Goal: Task Accomplishment & Management: Complete application form

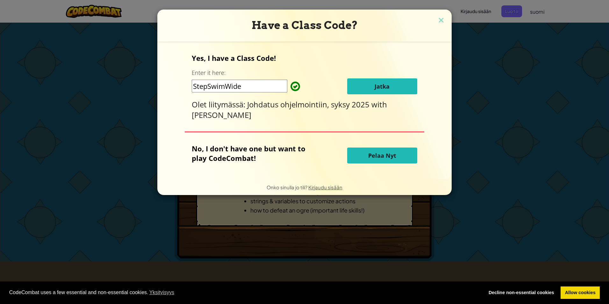
click at [385, 90] on span "Jatka" at bounding box center [382, 87] width 15 height 8
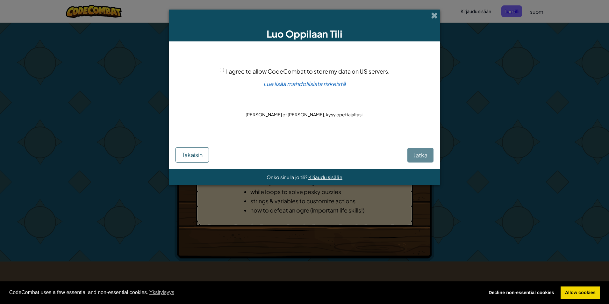
click at [221, 70] on input "I agree to allow CodeCombat to store my data on US servers." at bounding box center [222, 70] width 4 height 4
checkbox input "true"
click at [421, 156] on span "Jatka" at bounding box center [421, 154] width 14 height 7
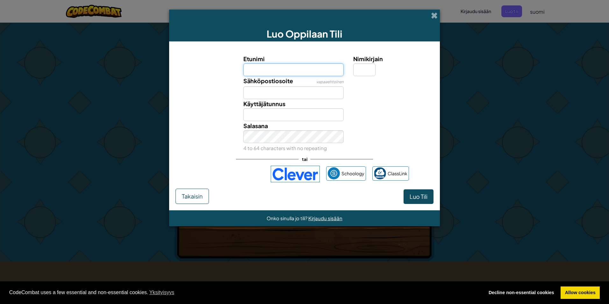
click at [288, 65] on input "Etunimi" at bounding box center [293, 69] width 101 height 13
type input "Henna"
type input "H"
type input "i"
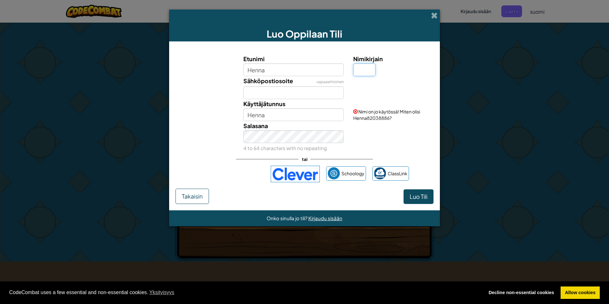
type input "h"
type input "H"
type input "HennaH"
click at [273, 94] on input "Sähköpostiosoite" at bounding box center [293, 92] width 101 height 13
type input "[EMAIL_ADDRESS][DOMAIN_NAME]"
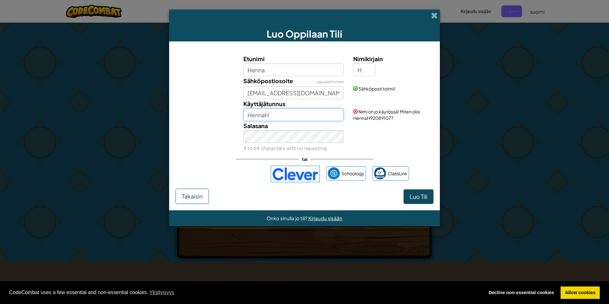
click at [279, 116] on input "HennaH" at bounding box center [293, 114] width 101 height 13
click at [277, 111] on input "Hennis" at bounding box center [293, 114] width 101 height 13
type input "H"
click at [274, 117] on input "henniii" at bounding box center [293, 114] width 101 height 13
click at [279, 116] on input "hennii" at bounding box center [293, 114] width 101 height 13
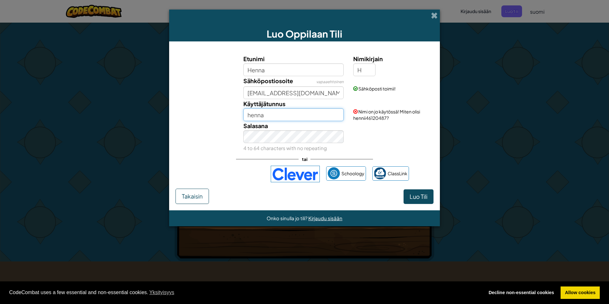
click at [290, 116] on input "henna" at bounding box center [293, 114] width 101 height 13
type input "hennais"
click at [420, 197] on span "Luo Tili" at bounding box center [419, 196] width 18 height 7
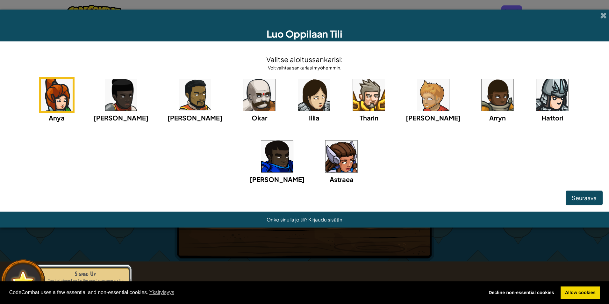
click at [298, 92] on img at bounding box center [314, 95] width 32 height 32
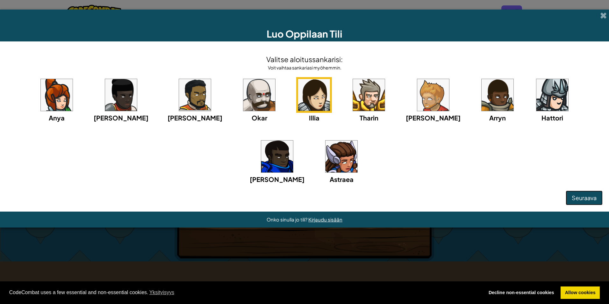
click at [482, 198] on span "Seuraava" at bounding box center [584, 197] width 25 height 7
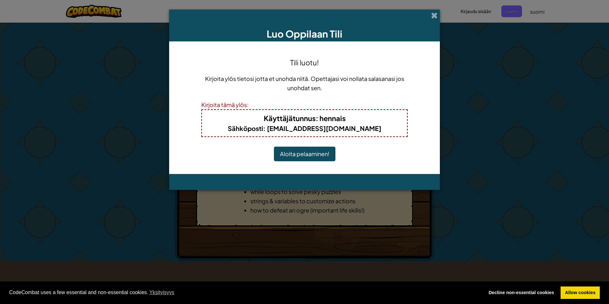
click at [323, 153] on button "Aloita pelaaminen!" at bounding box center [304, 154] width 61 height 15
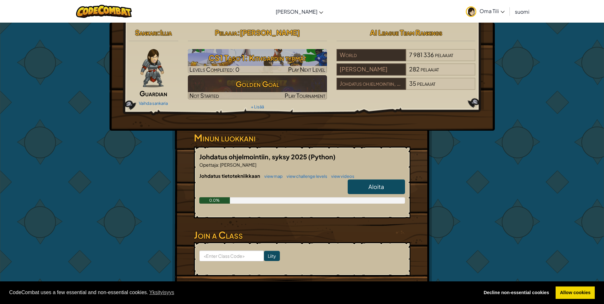
click at [364, 184] on link "Aloita" at bounding box center [376, 186] width 57 height 15
select select "fi"
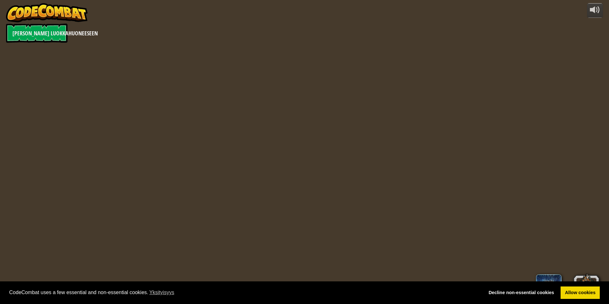
select select "fi"
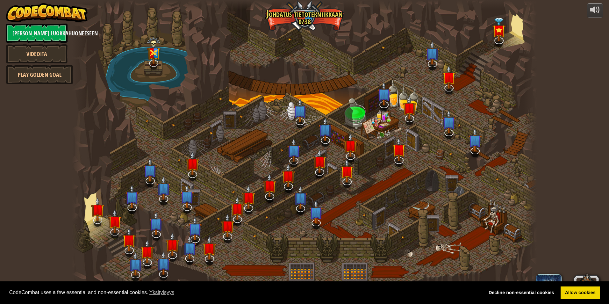
select select "fi"
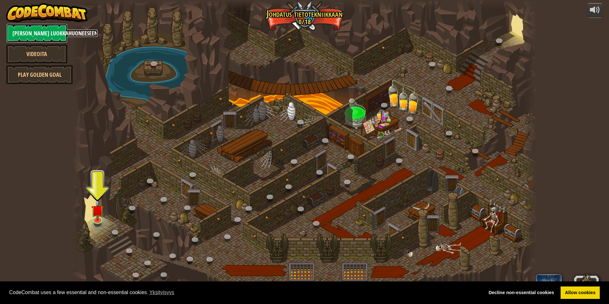
click at [29, 28] on link "[PERSON_NAME] luokkahuoneeseen" at bounding box center [36, 33] width 61 height 19
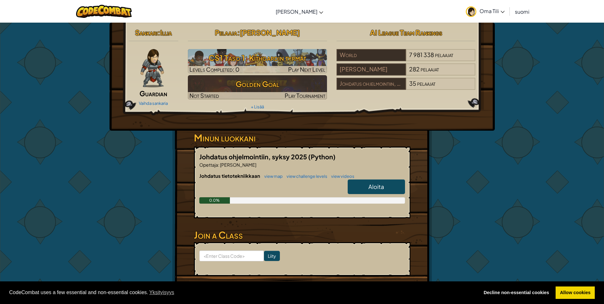
click at [368, 183] on link "Aloita" at bounding box center [376, 186] width 57 height 15
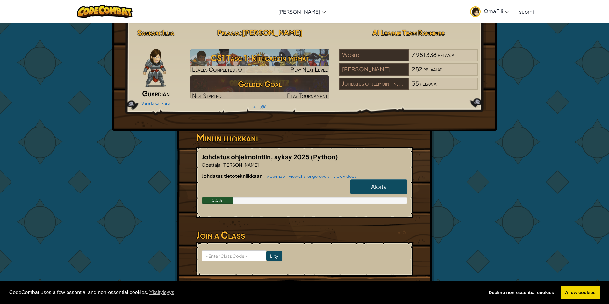
select select "fi"
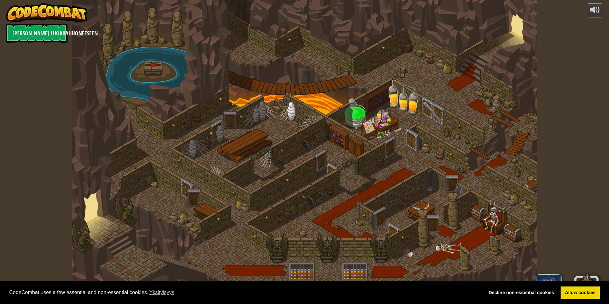
select select "fi"
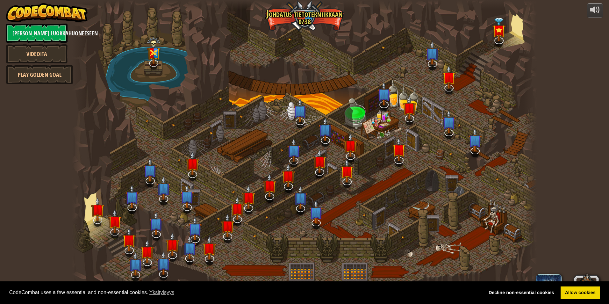
select select "fi"
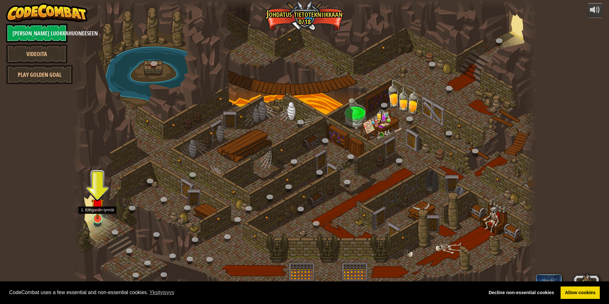
click at [97, 218] on img at bounding box center [97, 205] width 12 height 29
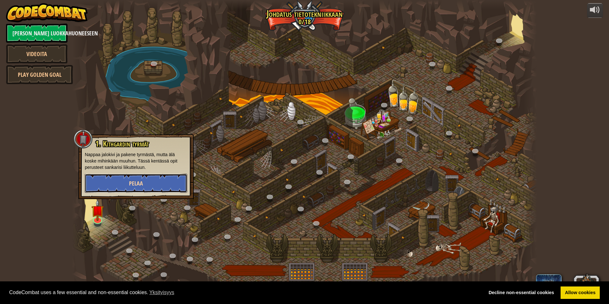
click at [122, 185] on button "Pelaa" at bounding box center [136, 183] width 103 height 19
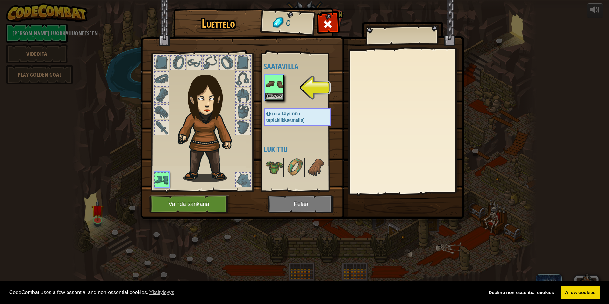
click at [283, 83] on div "Ota käyttöön" at bounding box center [274, 88] width 19 height 26
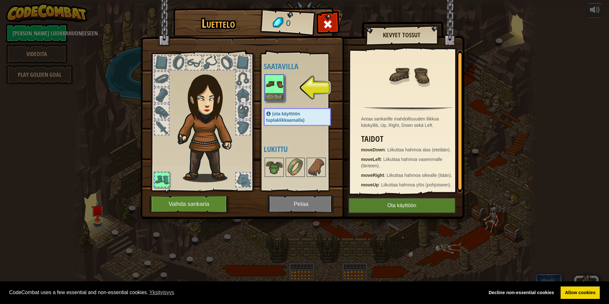
scroll to position [2, 0]
drag, startPoint x: 459, startPoint y: 132, endPoint x: 460, endPoint y: 141, distance: 9.9
click at [460, 141] on div at bounding box center [459, 126] width 5 height 139
click at [410, 201] on button "Ota käyttöön" at bounding box center [402, 206] width 108 height 16
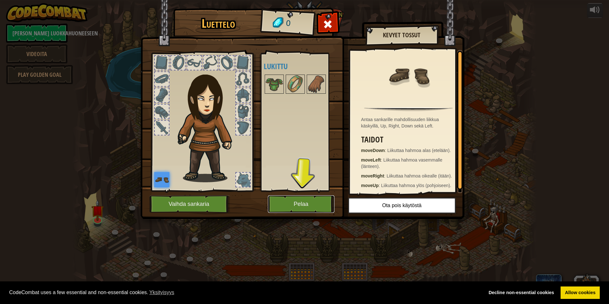
click at [325, 205] on button "Pelaa" at bounding box center [301, 204] width 67 height 18
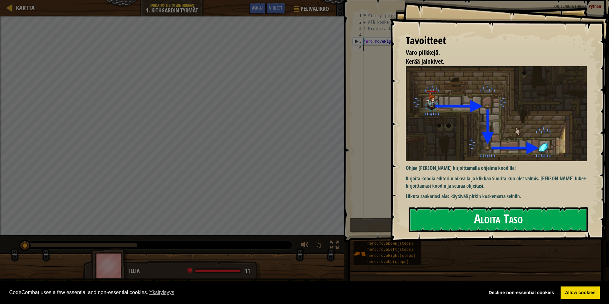
click at [445, 219] on button "Aloita Taso" at bounding box center [498, 219] width 179 height 25
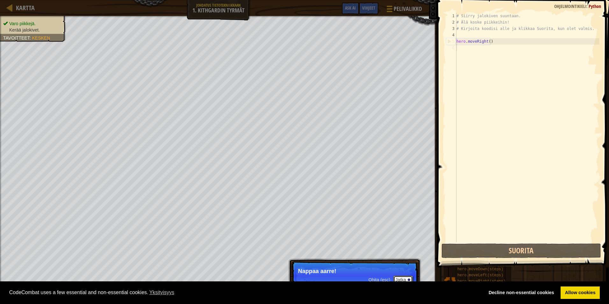
click at [403, 277] on button "Jatka" at bounding box center [402, 280] width 19 height 8
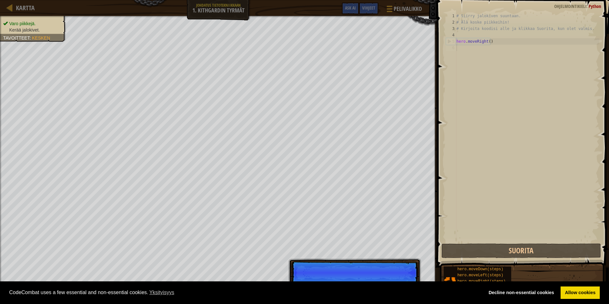
scroll to position [3, 0]
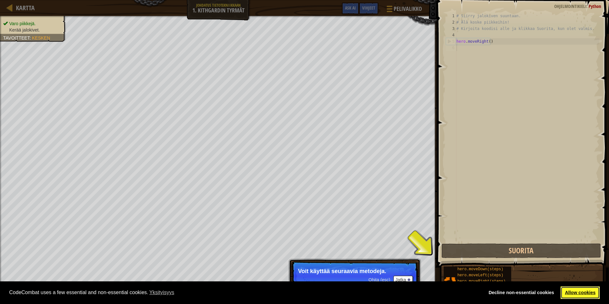
click at [573, 294] on link "Allow cookies" at bounding box center [580, 292] width 39 height 13
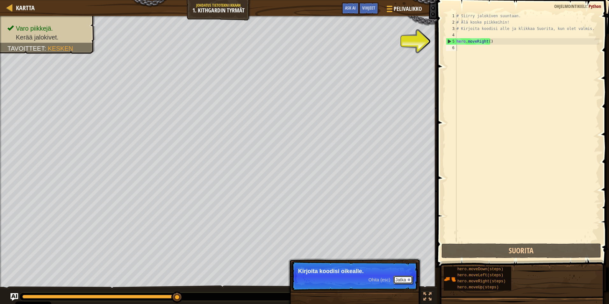
click at [401, 279] on button "Jatka" at bounding box center [402, 280] width 19 height 8
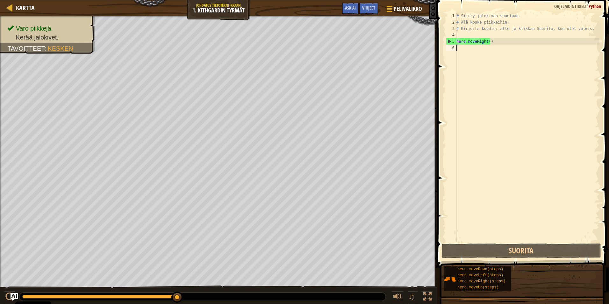
click at [470, 50] on div "# Siirry jalokiven suuntaan. # Älä koske piikkeihin! # Kirjoita koodisi alle ja…" at bounding box center [527, 134] width 144 height 242
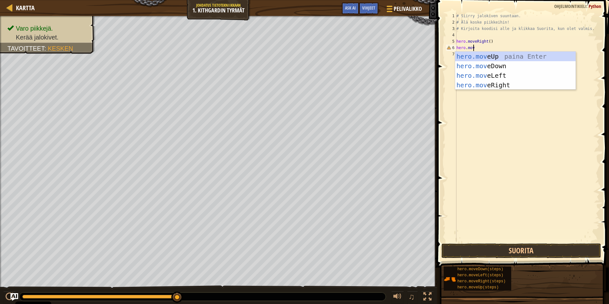
scroll to position [3, 1]
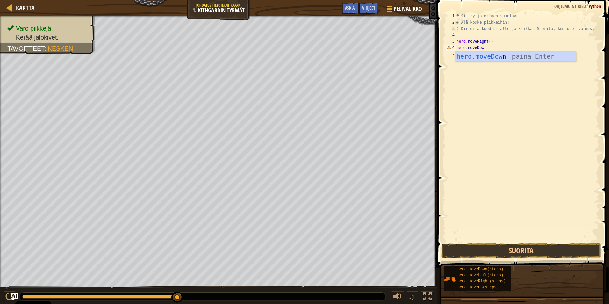
type textarea "hero.moveDown"
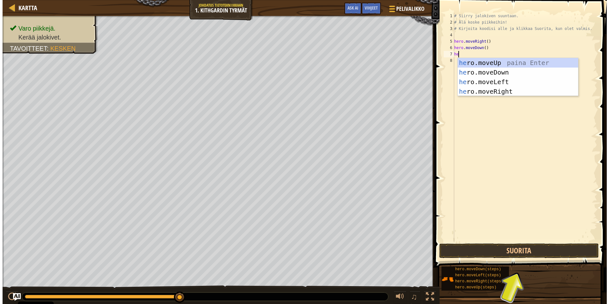
scroll to position [3, 0]
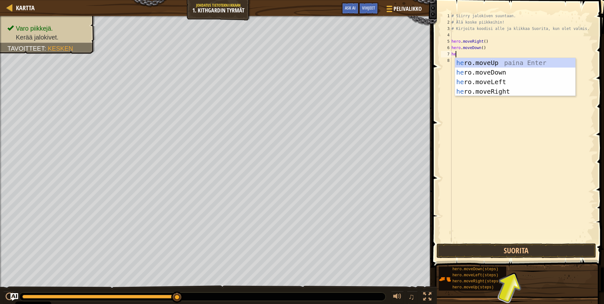
type textarea "h"
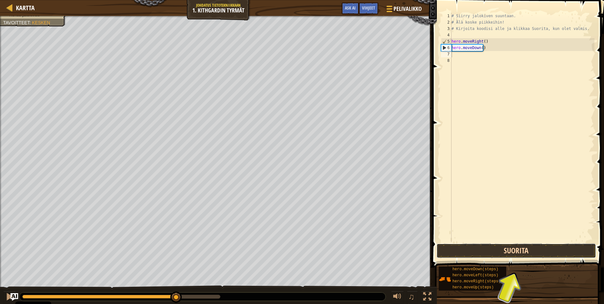
click at [508, 248] on button "Suorita" at bounding box center [517, 250] width 160 height 15
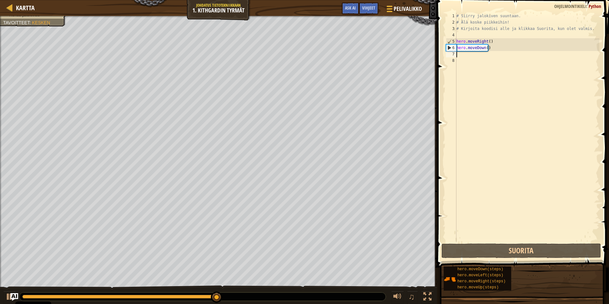
click at [463, 54] on div "# Siirry jalokiven suuntaan. # Älä koske piikkeihin! # Kirjoita koodisi alle ja…" at bounding box center [527, 134] width 144 height 242
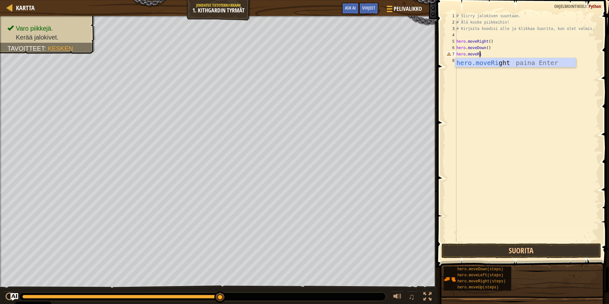
scroll to position [3, 2]
click at [492, 251] on button "Suorita" at bounding box center [522, 250] width 160 height 15
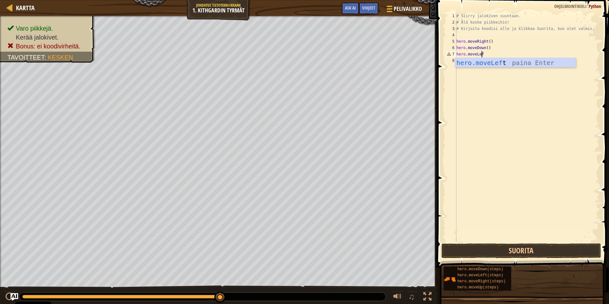
type textarea "hero.moveLeft"
click at [495, 249] on button "Suorita" at bounding box center [522, 250] width 160 height 15
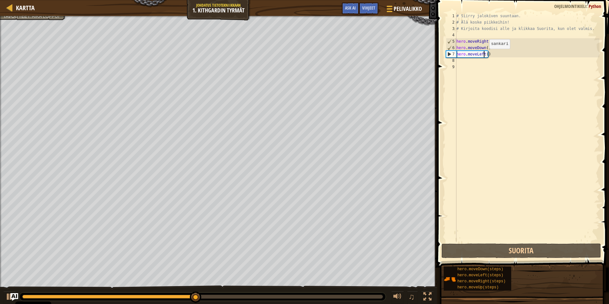
click at [484, 55] on div "# Siirry jalokiven suuntaan. # Älä koske piikkeihin! # Kirjoita koodisi alle ja…" at bounding box center [527, 134] width 144 height 242
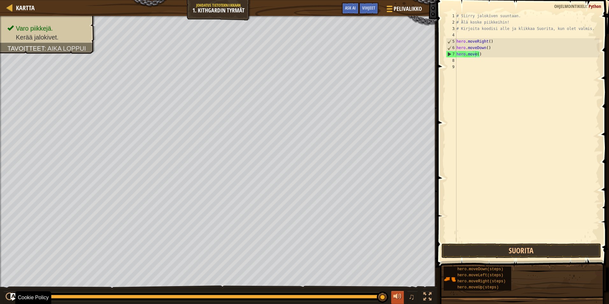
click at [397, 299] on div at bounding box center [397, 296] width 8 height 8
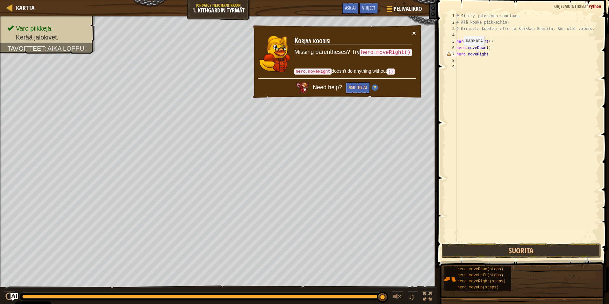
click at [413, 32] on button "×" at bounding box center [414, 33] width 4 height 7
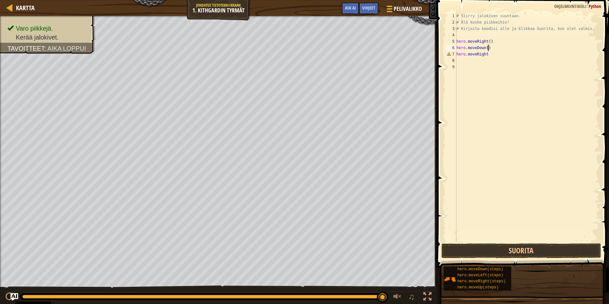
click at [487, 49] on div "# Siirry jalokiven suuntaan. # Älä koske piikkeihin! # Kirjoita koodisi alle ja…" at bounding box center [527, 134] width 144 height 242
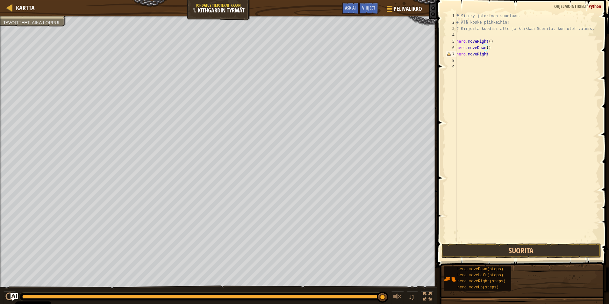
click at [487, 55] on div "# Siirry jalokiven suuntaan. # Älä koske piikkeihin! # Kirjoita koodisi alle ja…" at bounding box center [527, 134] width 144 height 242
type textarea "hero.moveRight"
click at [521, 252] on button "Suorita" at bounding box center [522, 250] width 160 height 15
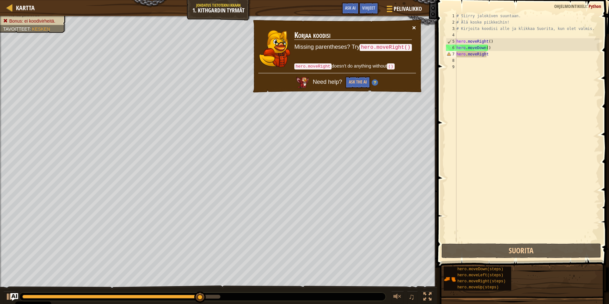
click at [413, 29] on button "×" at bounding box center [414, 27] width 4 height 7
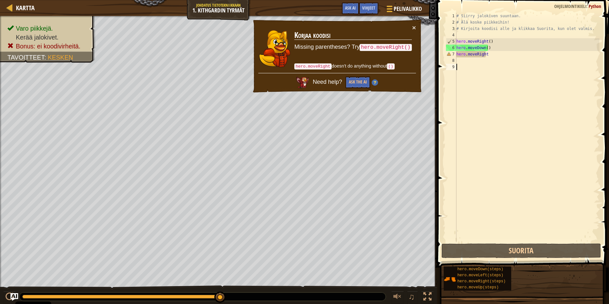
click at [471, 68] on div "# Siirry jalokiven suuntaan. # Älä koske piikkeihin! # Kirjoita koodisi alle ja…" at bounding box center [527, 134] width 144 height 242
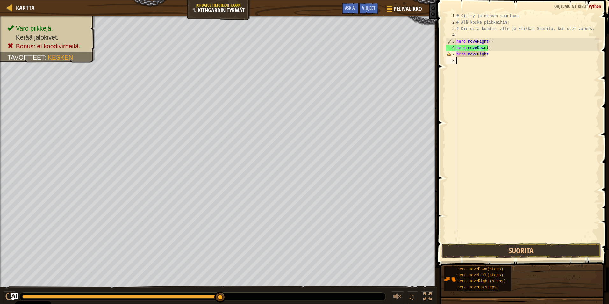
type textarea "hero.moveRight"
type textarea "hero.moveRight()"
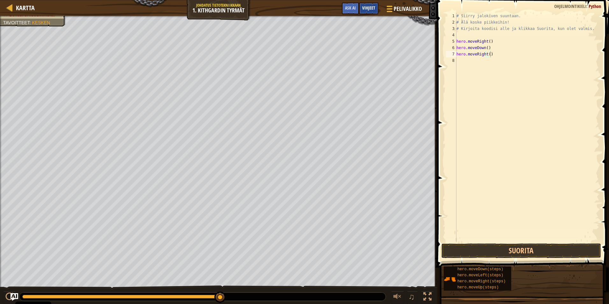
click at [371, 11] on div "Vihjeet" at bounding box center [368, 9] width 19 height 12
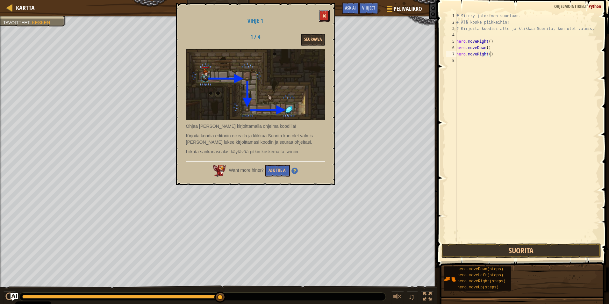
click at [323, 16] on span at bounding box center [324, 16] width 4 height 4
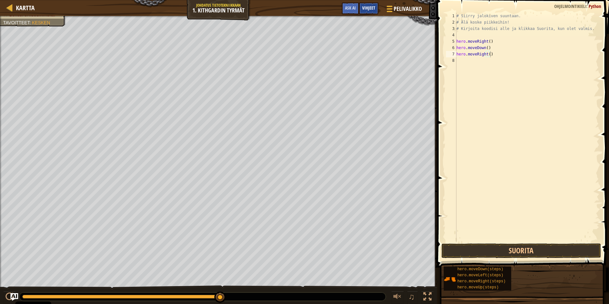
click at [368, 7] on span "Vihjeet" at bounding box center [368, 8] width 13 height 6
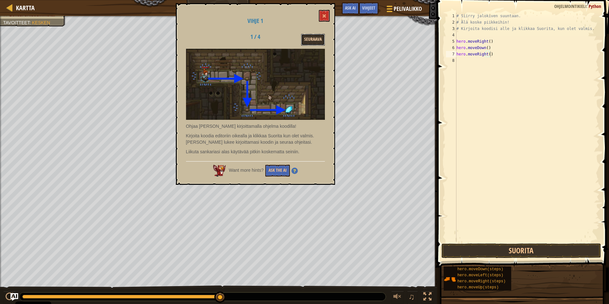
click at [323, 40] on button "Seuraava" at bounding box center [313, 40] width 24 height 12
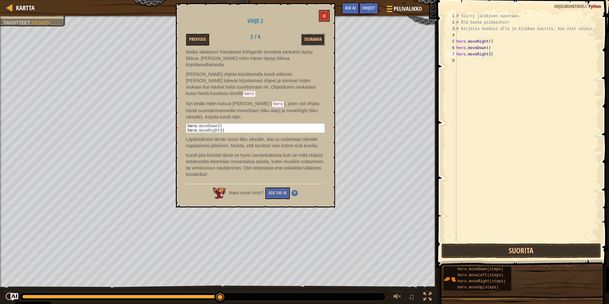
click at [323, 40] on button "Seuraava" at bounding box center [313, 40] width 24 height 12
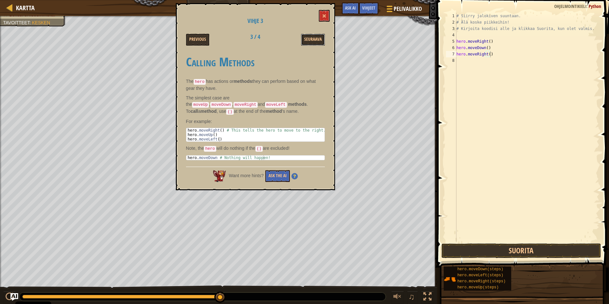
click at [323, 40] on button "Seuraava" at bounding box center [313, 40] width 24 height 12
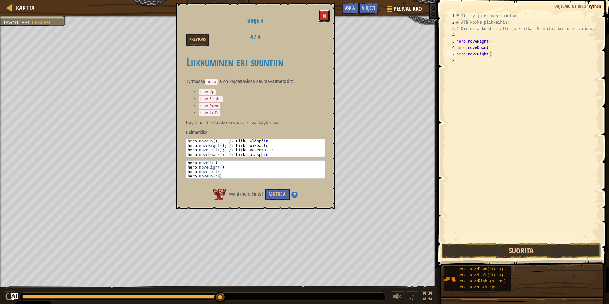
click at [324, 18] on span at bounding box center [324, 16] width 4 height 4
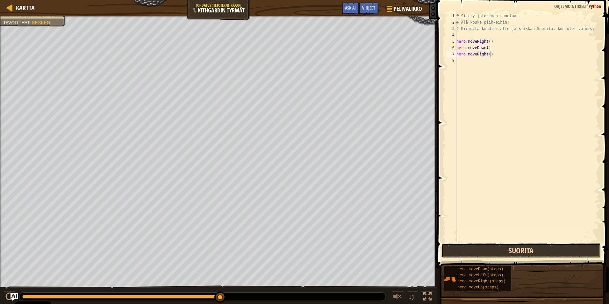
click at [484, 248] on button "Suorita" at bounding box center [522, 250] width 160 height 15
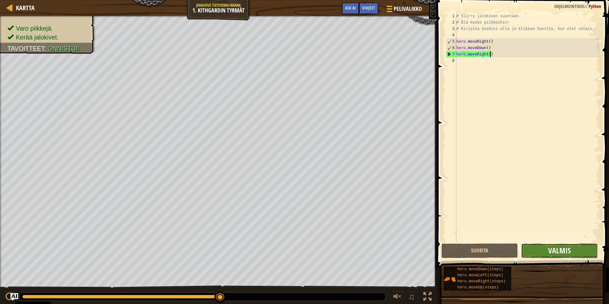
click at [570, 253] on span "Valmis" at bounding box center [559, 250] width 23 height 10
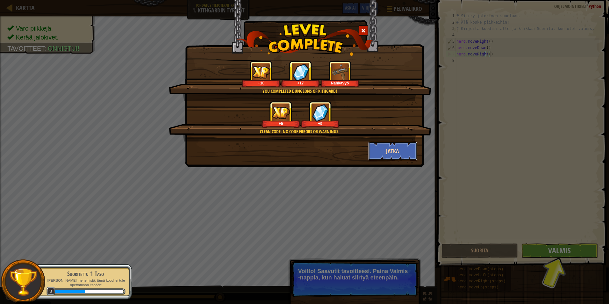
click at [400, 156] on button "Jatka" at bounding box center [392, 150] width 49 height 19
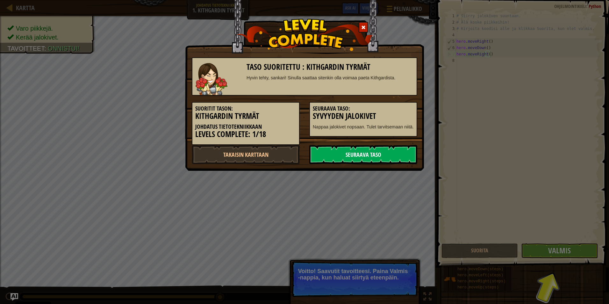
click at [401, 156] on link "Seuraava taso" at bounding box center [363, 154] width 108 height 19
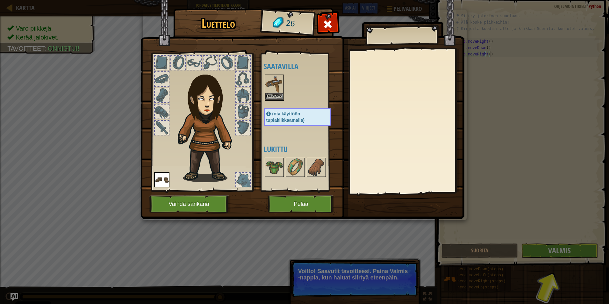
click at [277, 88] on img at bounding box center [274, 84] width 18 height 18
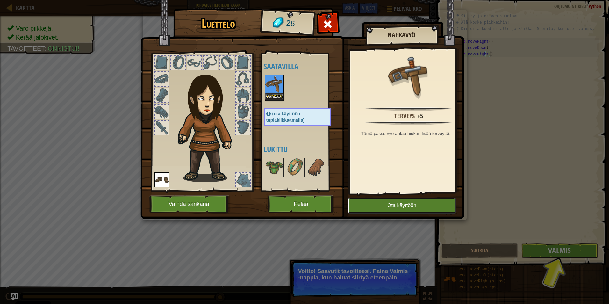
click at [406, 208] on button "Ota käyttöön" at bounding box center [402, 206] width 108 height 16
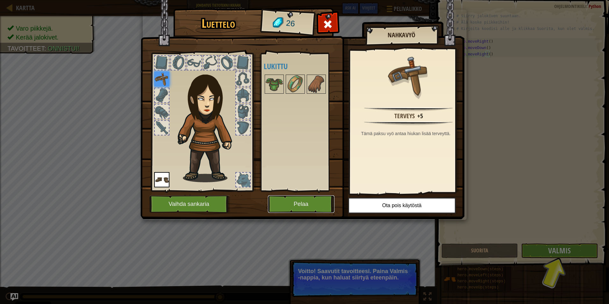
click at [308, 206] on button "Pelaa" at bounding box center [301, 204] width 67 height 18
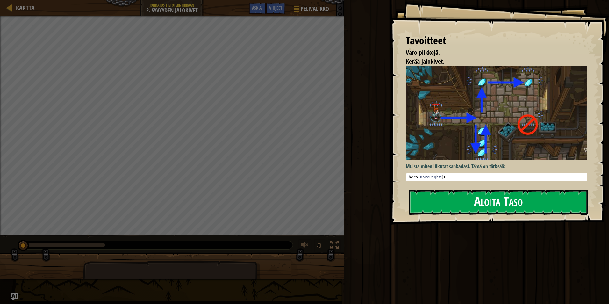
click at [470, 199] on button "Aloita Taso" at bounding box center [498, 202] width 179 height 25
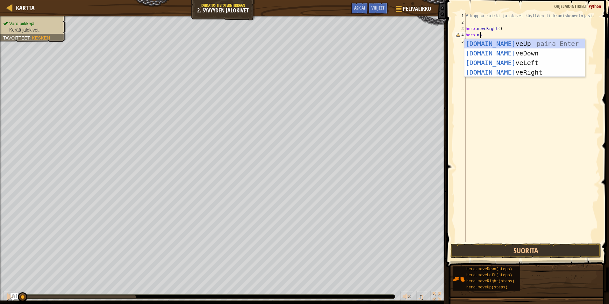
scroll to position [3, 1]
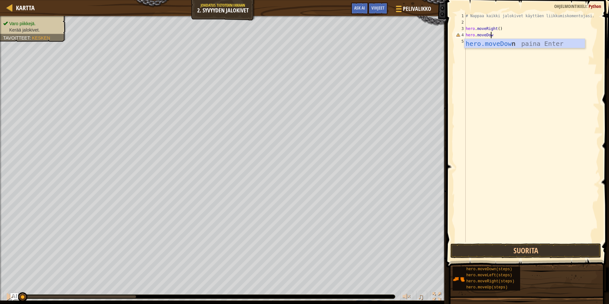
type textarea "hero.moveDown"
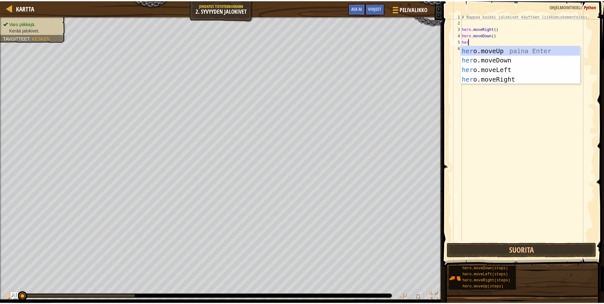
scroll to position [3, 0]
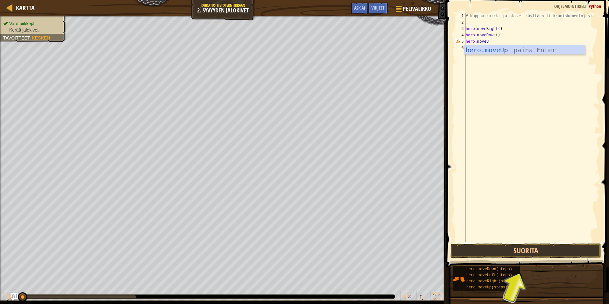
type textarea "hero.moveUp"
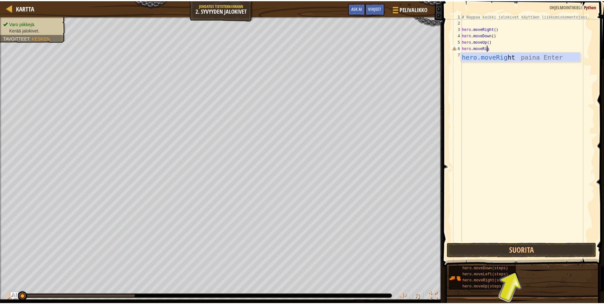
scroll to position [3, 2]
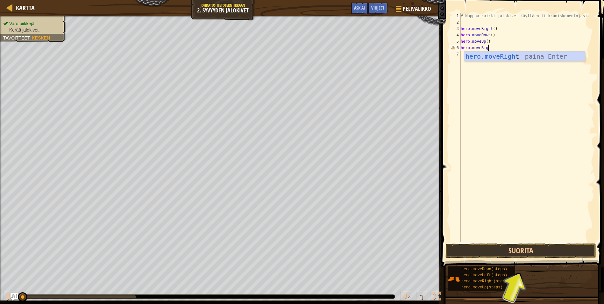
type textarea "hero.moveRight"
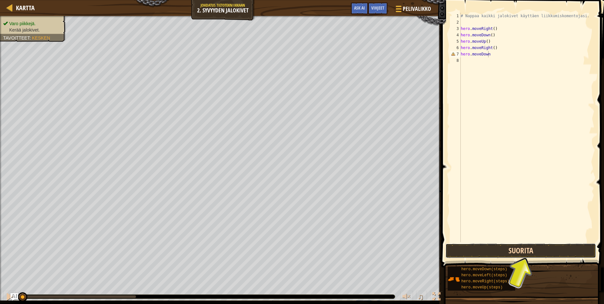
click at [536, 250] on button "Suorita" at bounding box center [521, 250] width 151 height 15
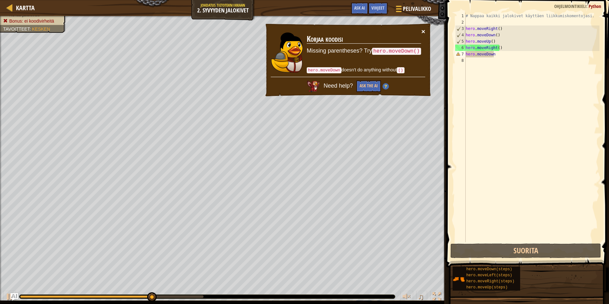
click at [423, 31] on button "×" at bounding box center [423, 31] width 4 height 7
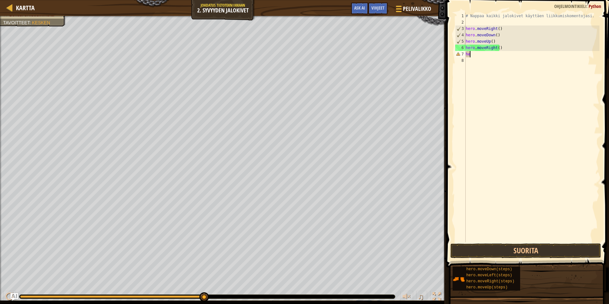
scroll to position [3, 0]
type textarea "h"
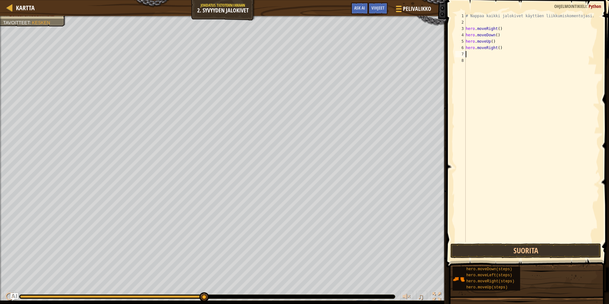
type textarea "hero.moveRight()"
type textarea "hero.moveUp"
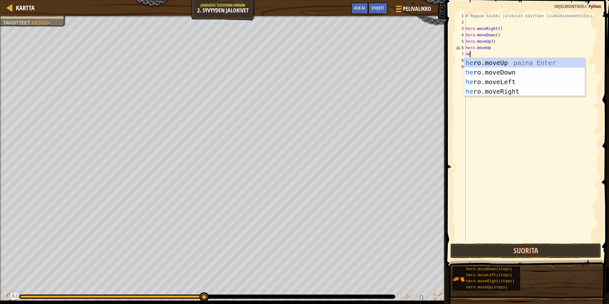
type textarea "H"
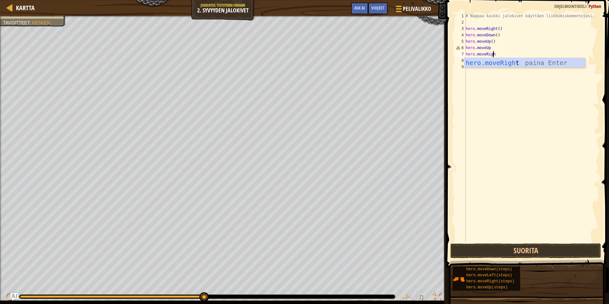
scroll to position [3, 2]
type textarea "hero.moveRight"
type textarea "hero.moveDown"
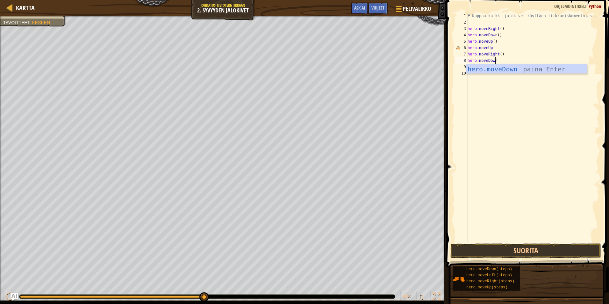
click at [471, 76] on div "# Nappaa kaikki jalokivet käyttäen liikkumiskomentojasi. hero . moveRight ( ) h…" at bounding box center [532, 134] width 133 height 242
type textarea "hero.moveDown"
click at [518, 252] on button "Suorita" at bounding box center [525, 250] width 151 height 15
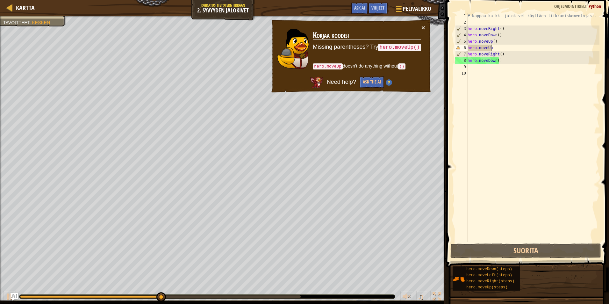
click at [493, 46] on div "# Nappaa kaikki jalokivet käyttäen liikkumiskomentojasi. hero . moveRight ( ) h…" at bounding box center [532, 134] width 133 height 242
click at [496, 47] on div "# Nappaa kaikki jalokivet käyttäen liikkumiskomentojasi. hero . moveRight ( ) h…" at bounding box center [532, 134] width 133 height 242
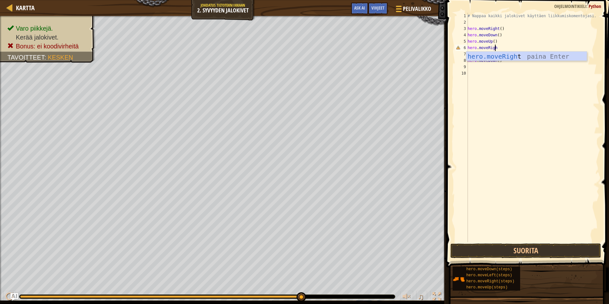
scroll to position [3, 2]
type textarea "hero.moveRight"
click at [506, 72] on div "# Nappaa kaikki jalokivet käyttäen liikkumiskomentojasi. hero . moveRight ( ) h…" at bounding box center [532, 134] width 133 height 242
click at [501, 61] on div "# Nappaa kaikki jalokivet käyttäen liikkumiskomentojasi. hero . moveRight ( ) h…" at bounding box center [532, 134] width 133 height 242
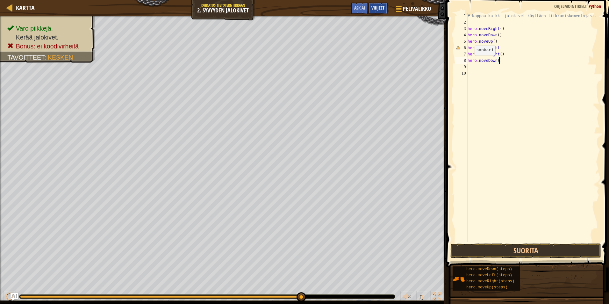
click at [378, 6] on span "Vihjeet" at bounding box center [377, 8] width 13 height 6
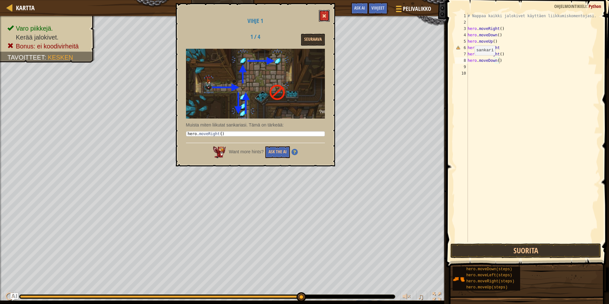
click at [323, 16] on span at bounding box center [324, 16] width 4 height 4
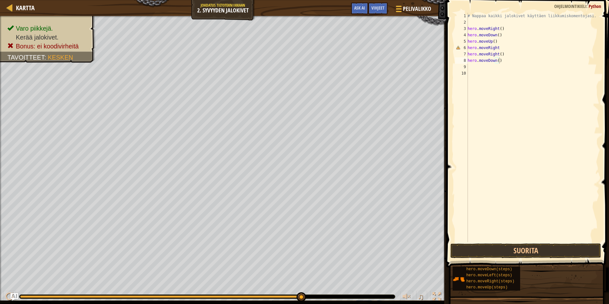
click at [500, 45] on div "# Nappaa kaikki jalokivet käyttäen liikkumiskomentojasi. hero . moveRight ( ) h…" at bounding box center [532, 134] width 133 height 242
click at [493, 41] on div "# Nappaa kaikki jalokivet käyttäen liikkumiskomentojasi. hero . moveRight ( ) h…" at bounding box center [532, 134] width 133 height 242
click at [493, 40] on div "# Nappaa kaikki jalokivet käyttäen liikkumiskomentojasi. hero . moveRight ( ) h…" at bounding box center [532, 134] width 133 height 242
click at [497, 49] on div "# Nappaa kaikki jalokivet käyttäen liikkumiskomentojasi. hero . moveRight ( ) h…" at bounding box center [532, 134] width 133 height 242
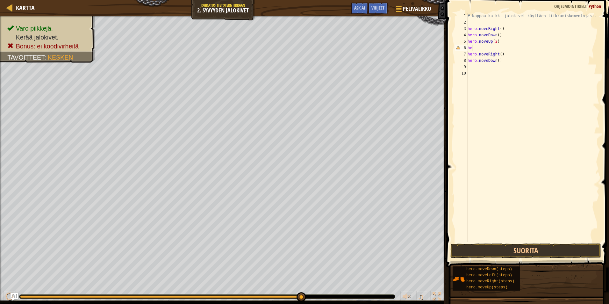
scroll to position [3, 0]
type textarea "h"
type textarea "hero.moveDown()"
click at [500, 251] on button "Suorita" at bounding box center [525, 250] width 151 height 15
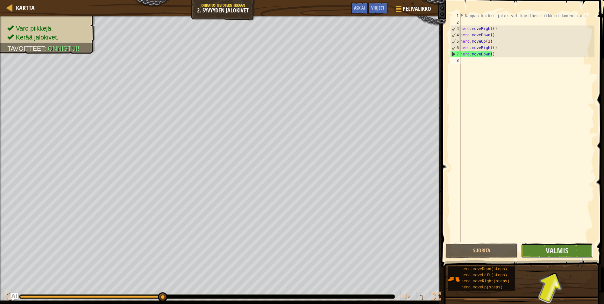
click at [569, 254] on button "Valmis" at bounding box center [557, 250] width 72 height 15
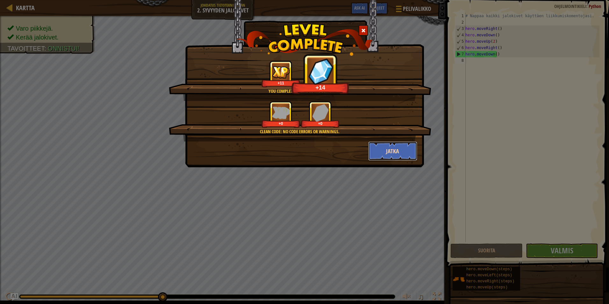
click at [401, 153] on button "Jatka" at bounding box center [392, 150] width 49 height 19
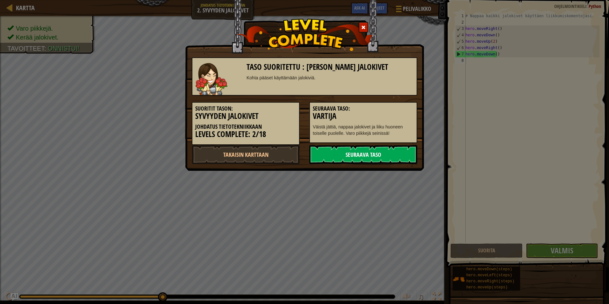
click at [368, 150] on link "Seuraava taso" at bounding box center [363, 154] width 108 height 19
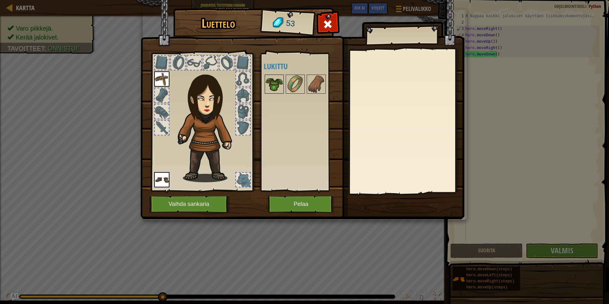
click at [276, 87] on img at bounding box center [274, 84] width 18 height 18
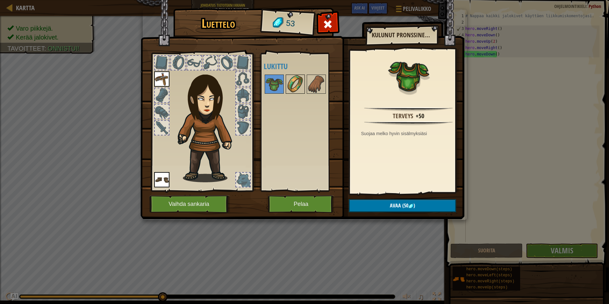
click at [296, 85] on img at bounding box center [295, 84] width 18 height 18
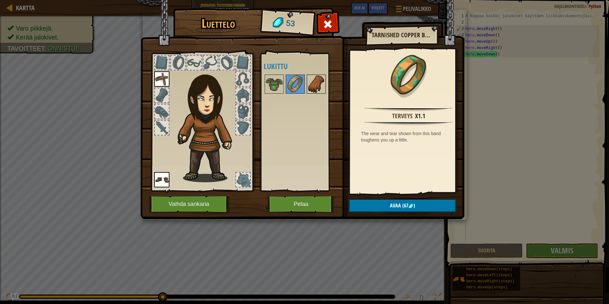
click at [316, 85] on img at bounding box center [316, 84] width 18 height 18
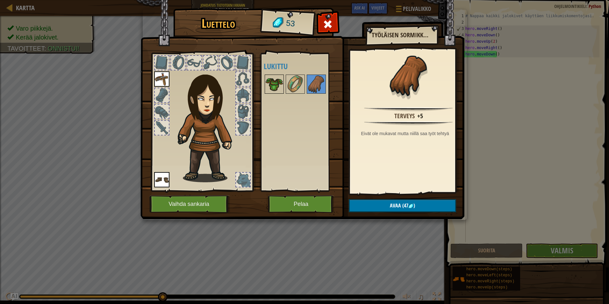
click at [274, 83] on img at bounding box center [274, 84] width 18 height 18
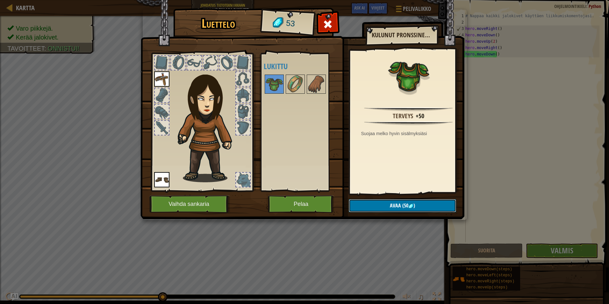
click at [392, 203] on span "Avaa" at bounding box center [395, 205] width 11 height 7
click at [387, 206] on button "Varmista" at bounding box center [402, 205] width 107 height 13
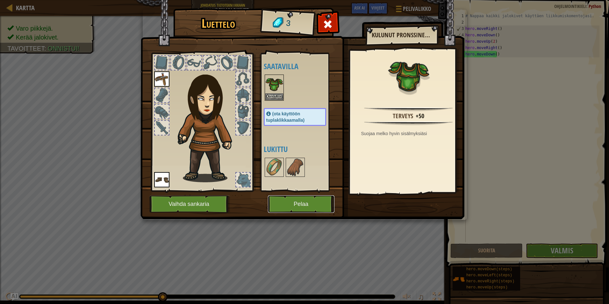
click at [319, 205] on button "Pelaa" at bounding box center [301, 204] width 67 height 18
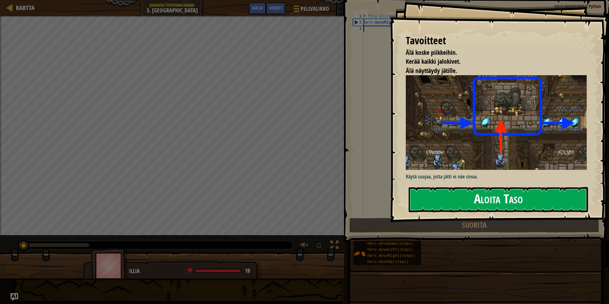
click at [443, 203] on button "Aloita Taso" at bounding box center [498, 199] width 179 height 25
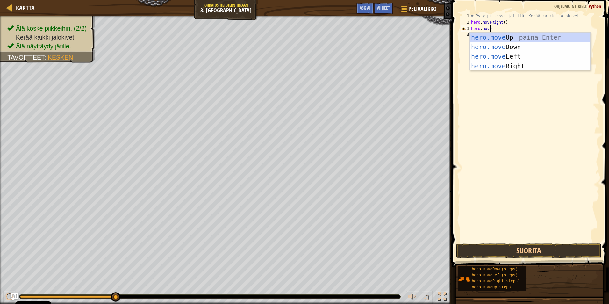
scroll to position [3, 2]
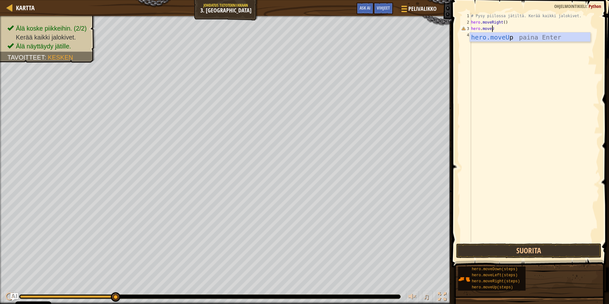
type textarea "hero.moveUp"
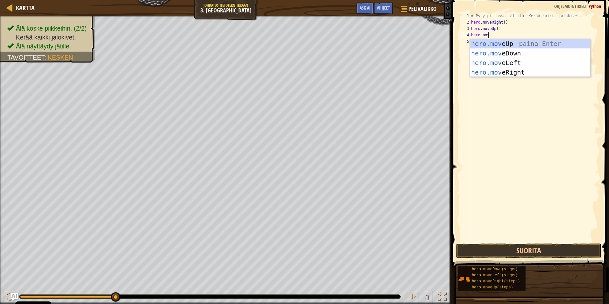
scroll to position [3, 1]
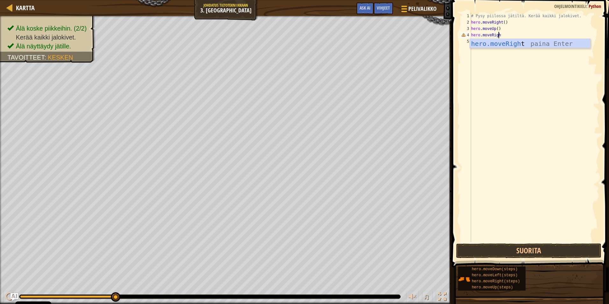
type textarea "hero.moveRight"
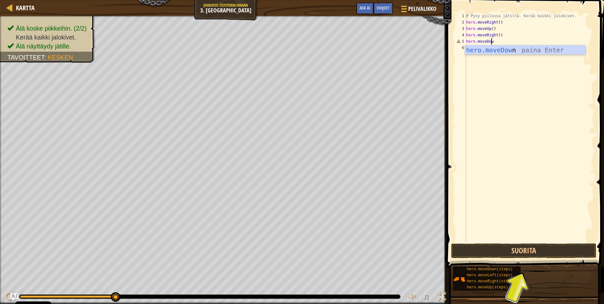
scroll to position [3, 2]
type textarea "hero.moveDown"
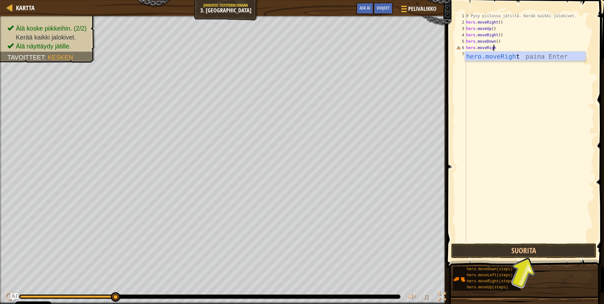
type textarea "hero.moveRight"
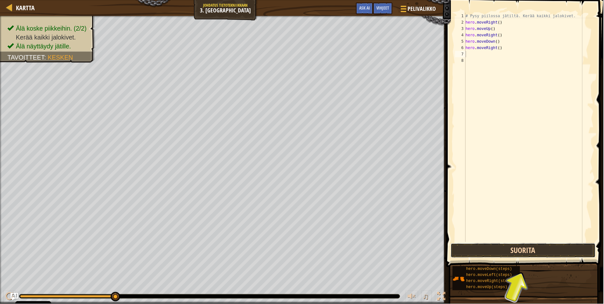
click at [529, 245] on button "Suorita" at bounding box center [523, 250] width 145 height 15
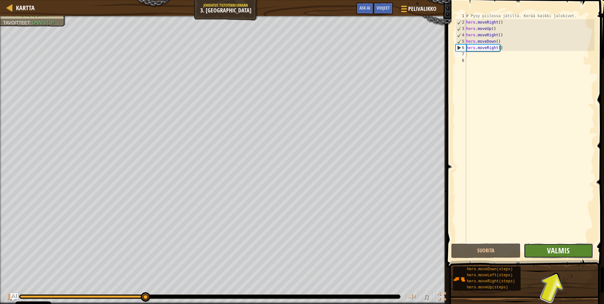
click at [558, 252] on span "Valmis" at bounding box center [558, 250] width 23 height 10
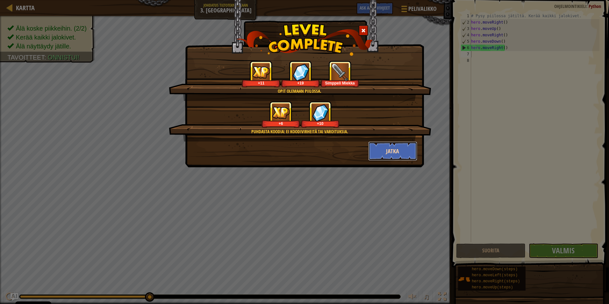
click at [381, 147] on button "Jatka" at bounding box center [392, 150] width 49 height 19
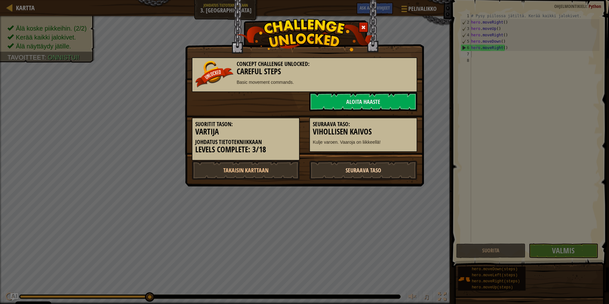
click at [376, 171] on link "Seuraava taso" at bounding box center [363, 170] width 108 height 19
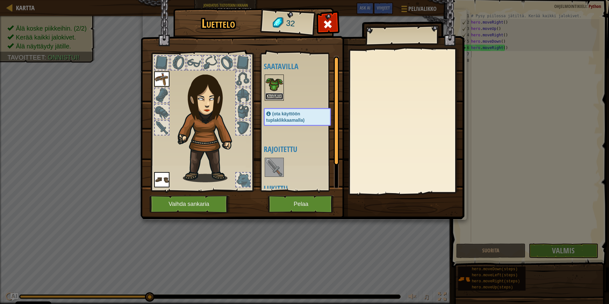
click at [273, 94] on button "Ota käyttöön" at bounding box center [274, 96] width 18 height 7
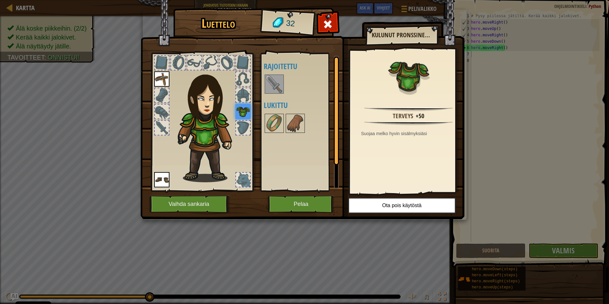
click at [280, 85] on img at bounding box center [274, 84] width 18 height 18
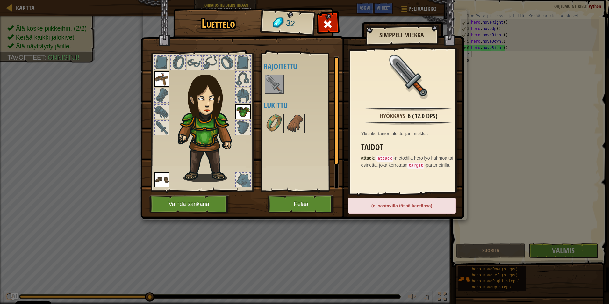
click at [304, 90] on div at bounding box center [304, 84] width 80 height 21
click at [286, 200] on button "Pelaa" at bounding box center [301, 204] width 67 height 18
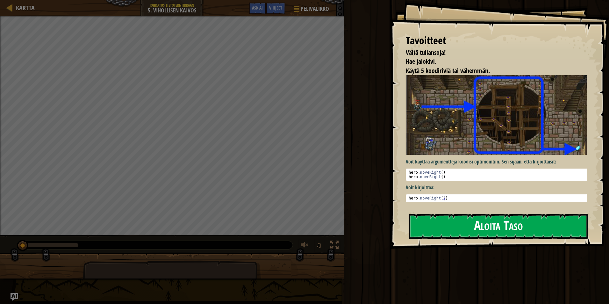
click at [458, 221] on button "Aloita Taso" at bounding box center [498, 226] width 179 height 25
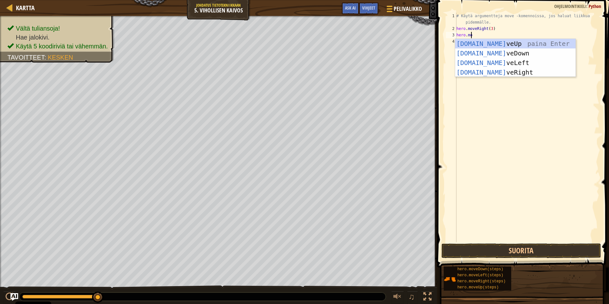
scroll to position [3, 1]
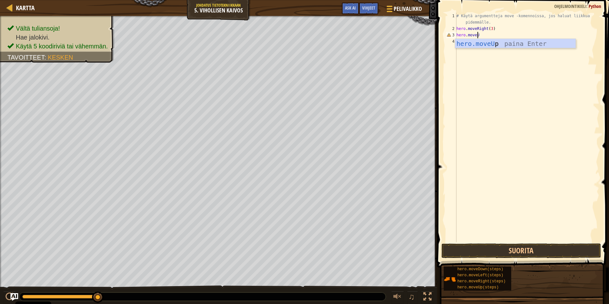
type textarea "hero.moveUp"
type textarea "hero.moveRight"
type textarea "hero.moveDown(3)"
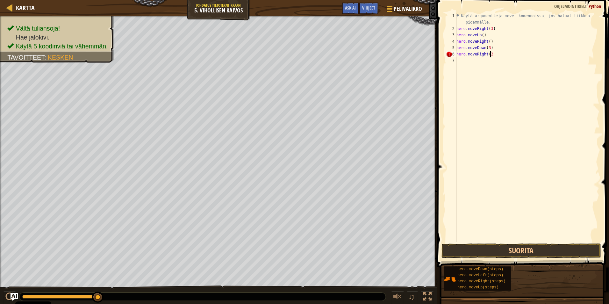
scroll to position [3, 3]
type textarea "hero.moveRight(2)"
click at [529, 246] on button "Suorita" at bounding box center [522, 250] width 160 height 15
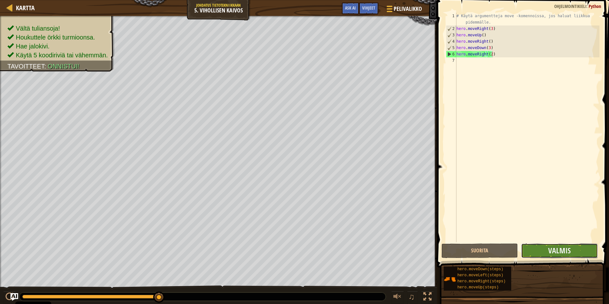
click at [540, 246] on button "Valmis" at bounding box center [559, 250] width 76 height 15
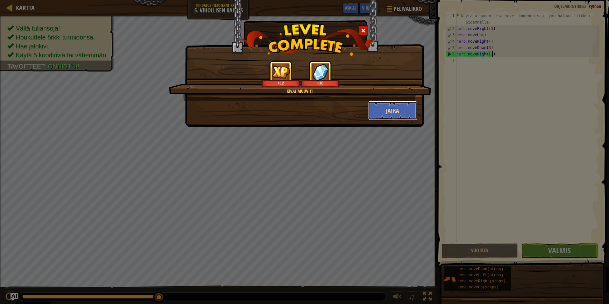
click at [400, 108] on button "Jatka" at bounding box center [392, 110] width 49 height 19
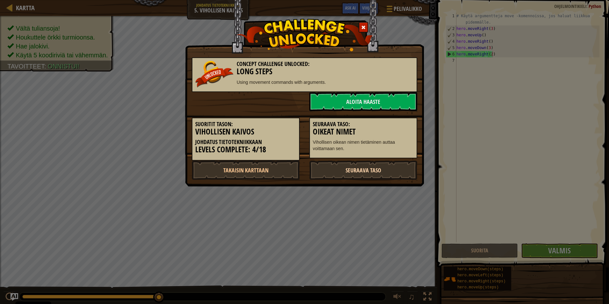
click at [374, 170] on link "Seuraava taso" at bounding box center [363, 170] width 108 height 19
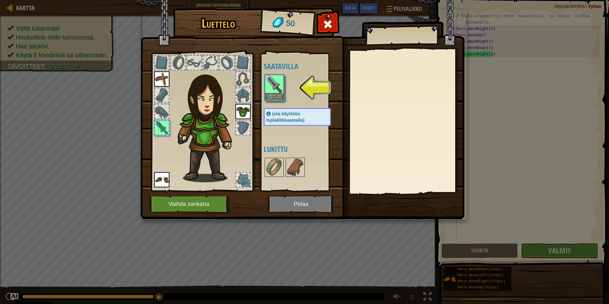
click at [274, 84] on img at bounding box center [274, 84] width 18 height 18
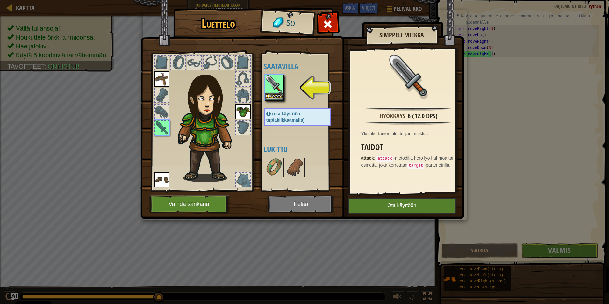
click at [275, 85] on img at bounding box center [274, 84] width 18 height 18
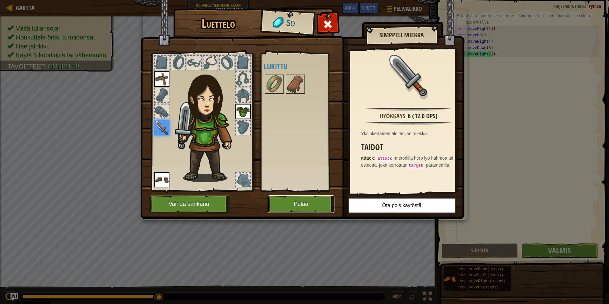
click at [303, 197] on button "Pelaa" at bounding box center [301, 204] width 67 height 18
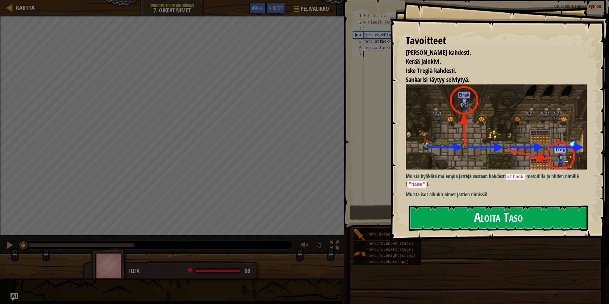
click at [477, 219] on button "Aloita Taso" at bounding box center [498, 217] width 179 height 25
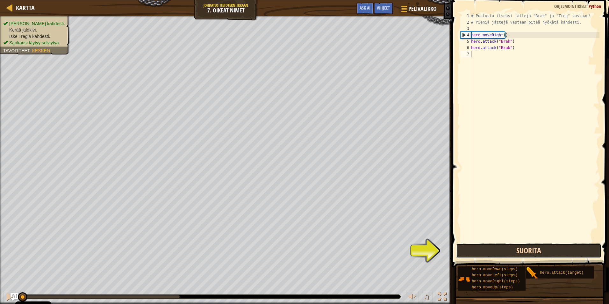
click at [500, 250] on button "Suorita" at bounding box center [528, 250] width 145 height 15
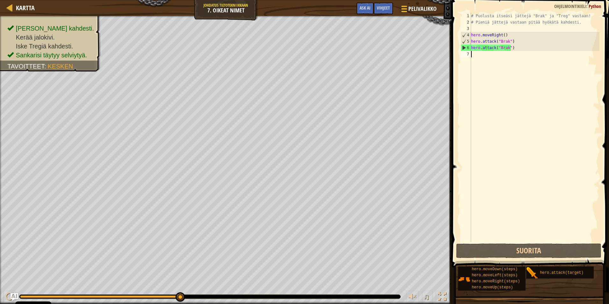
click at [483, 58] on div "# Puolusta itseäsi jättejä "Brak" ja "Treg" vastaan! # Pieniä jättejä vastaan p…" at bounding box center [535, 134] width 130 height 242
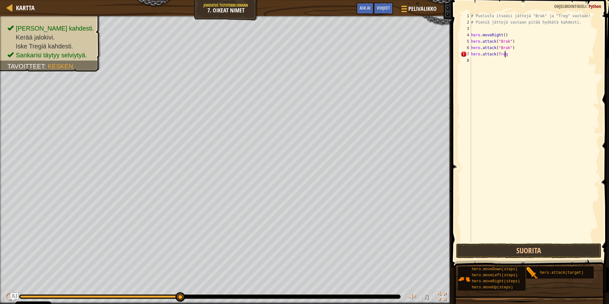
scroll to position [3, 3]
type textarea "hero.attack(Treg")"
type textarea "hero.attack("Treg")"
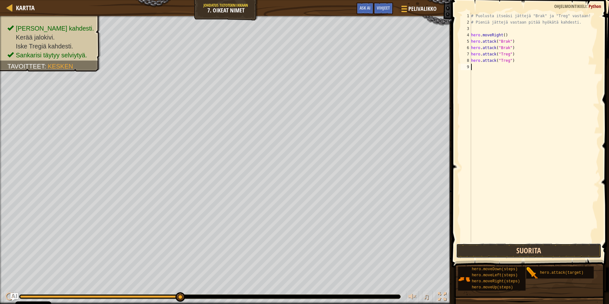
click at [557, 248] on button "Suorita" at bounding box center [528, 250] width 145 height 15
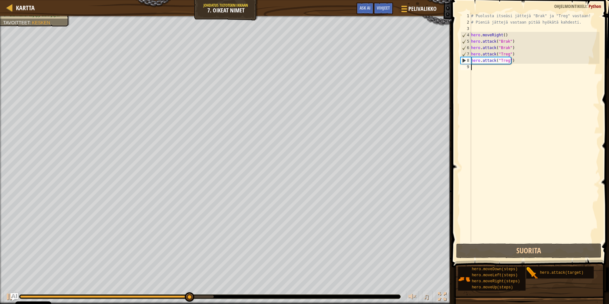
click at [477, 68] on div "# Puolusta itseäsi jättejä "Brak" ja "Treg" vastaan! # Pieniä jättejä vastaan p…" at bounding box center [535, 134] width 130 height 242
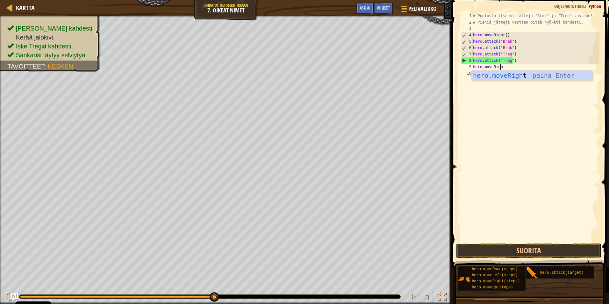
type textarea "hero.moveRight"
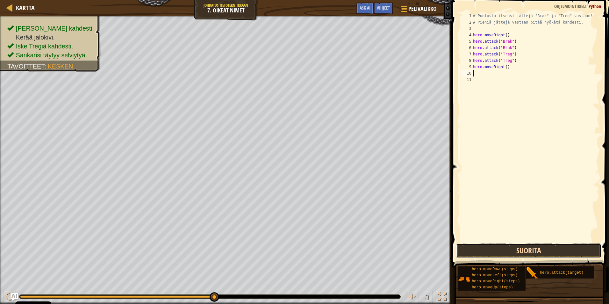
click at [497, 249] on button "Suorita" at bounding box center [528, 250] width 145 height 15
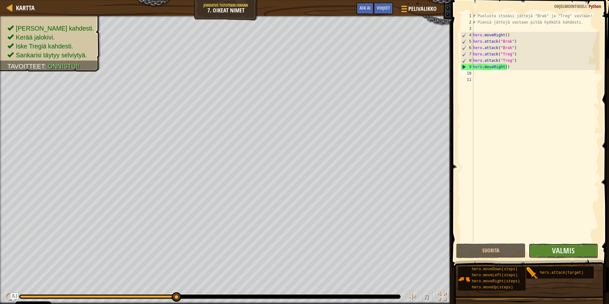
click at [548, 248] on button "Valmis" at bounding box center [563, 250] width 69 height 15
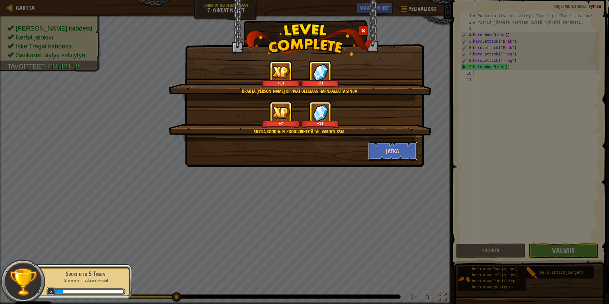
click at [382, 154] on button "Jatka" at bounding box center [392, 150] width 49 height 19
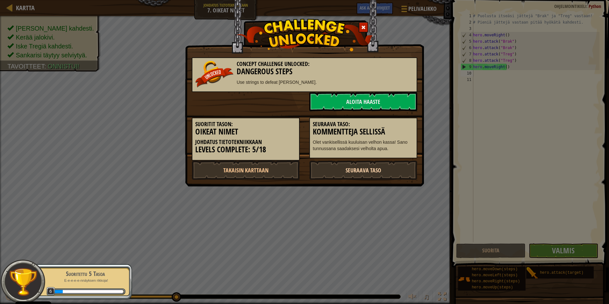
click at [377, 165] on link "Seuraava taso" at bounding box center [363, 170] width 108 height 19
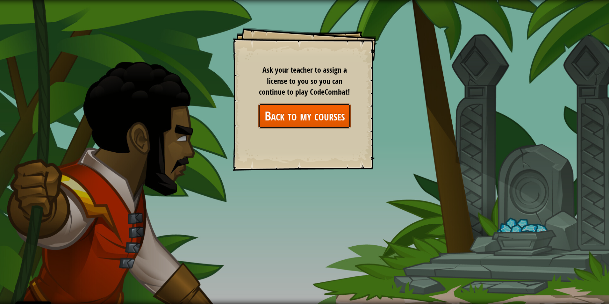
click at [323, 119] on link "Back to my courses" at bounding box center [304, 116] width 92 height 25
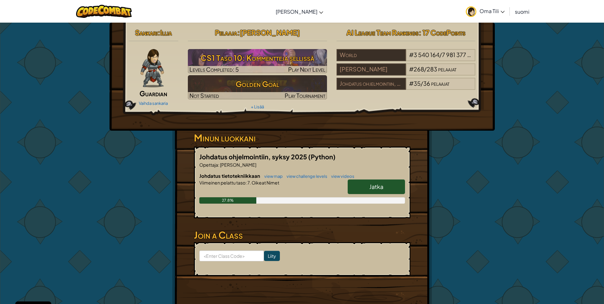
click at [490, 11] on span "Oma Tili" at bounding box center [492, 11] width 25 height 7
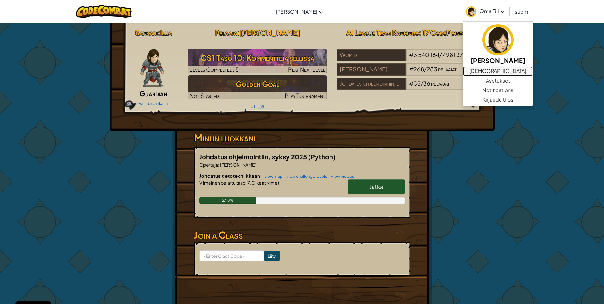
click at [487, 73] on link "[DEMOGRAPHIC_DATA]" at bounding box center [498, 71] width 70 height 10
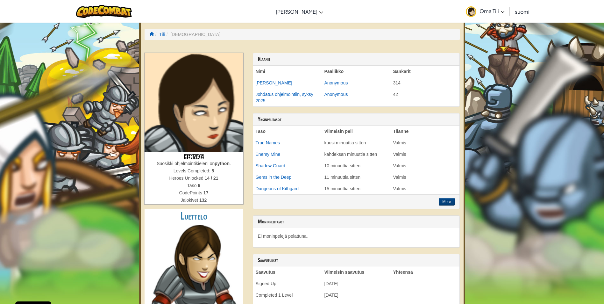
click at [496, 15] on link "Oma Tili" at bounding box center [485, 11] width 45 height 20
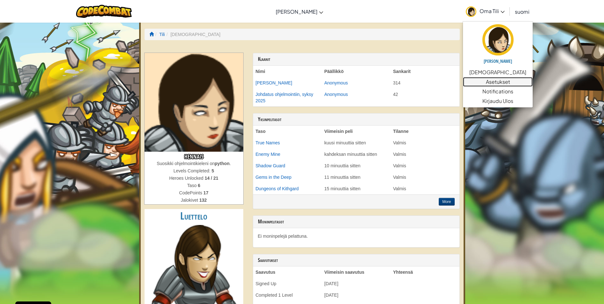
click at [482, 82] on link "Asetukset" at bounding box center [498, 82] width 70 height 10
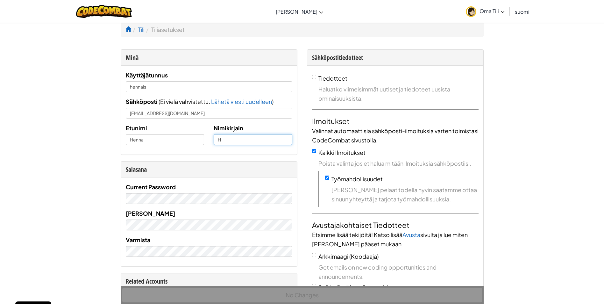
click at [226, 136] on input "H" at bounding box center [253, 139] width 79 height 11
type input "I"
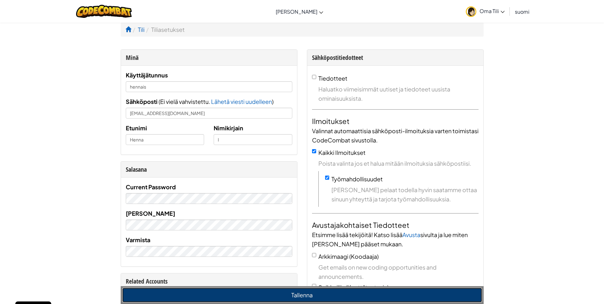
click at [357, 291] on button "Tallenna" at bounding box center [302, 295] width 360 height 15
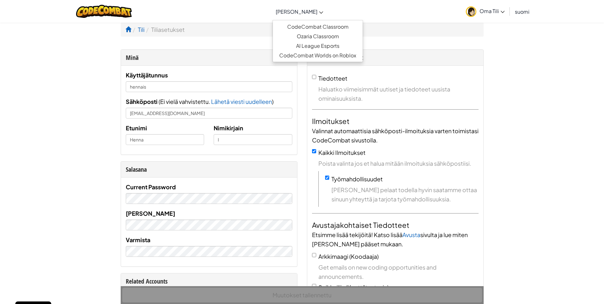
click at [306, 10] on span "[PERSON_NAME]" at bounding box center [297, 11] width 42 height 7
click at [320, 11] on icon at bounding box center [322, 12] width 4 height 2
click at [319, 26] on link "CodeCombat Classroom" at bounding box center [318, 27] width 90 height 10
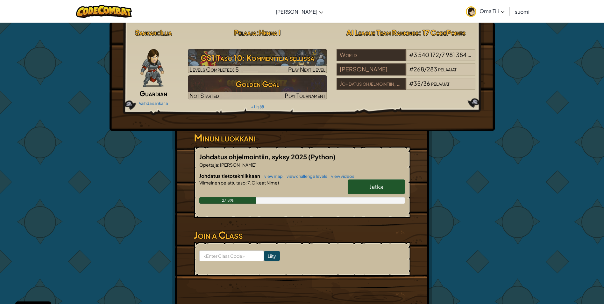
click at [352, 184] on link "Jatka" at bounding box center [376, 186] width 57 height 15
select select "fi"
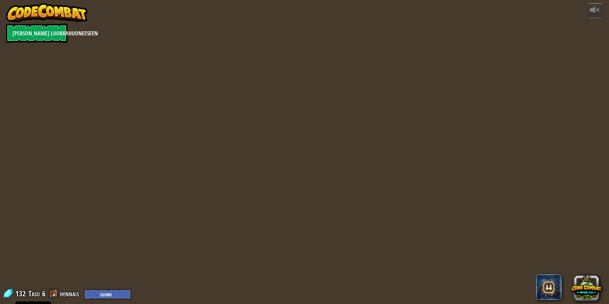
select select "fi"
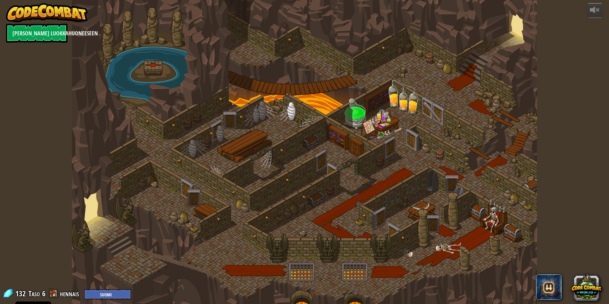
select select "fi"
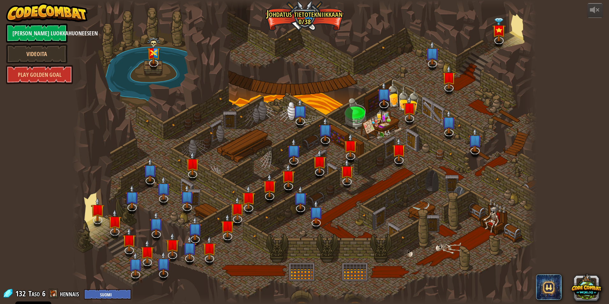
select select "fi"
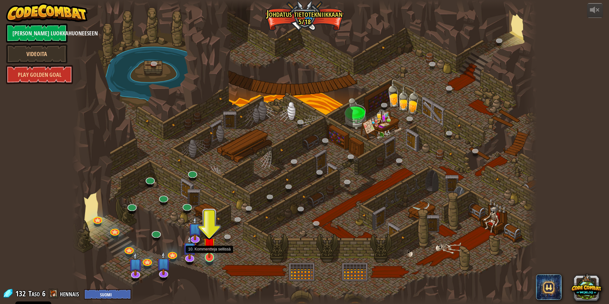
click at [208, 252] on img at bounding box center [209, 243] width 12 height 29
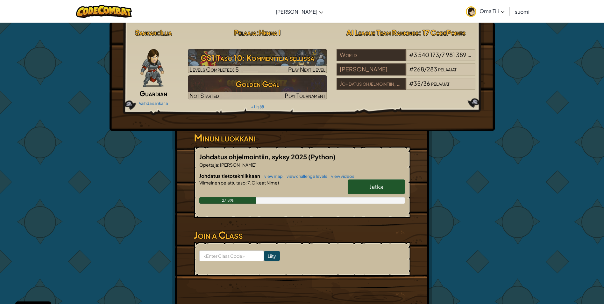
click at [380, 183] on span "Jatka" at bounding box center [377, 186] width 14 height 7
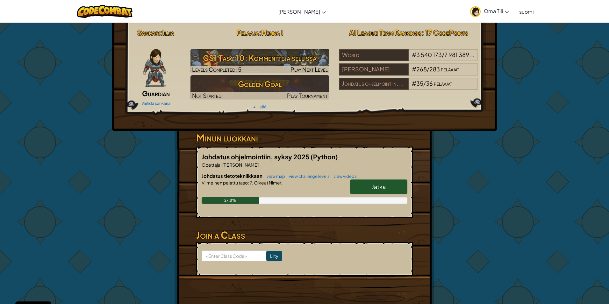
select select "fi"
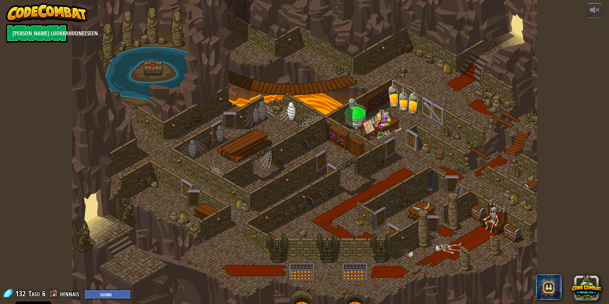
select select "fi"
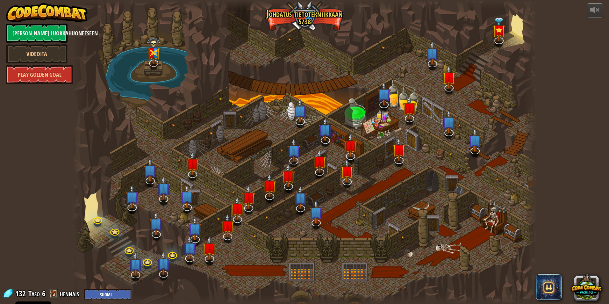
select select "fi"
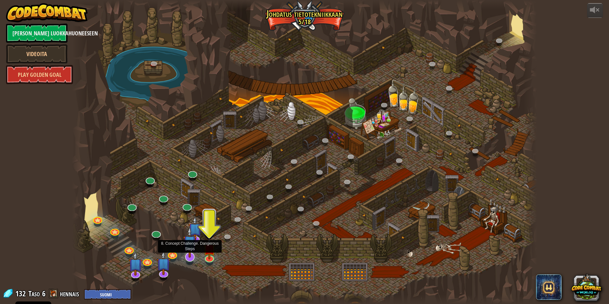
click at [193, 256] on img at bounding box center [190, 242] width 14 height 31
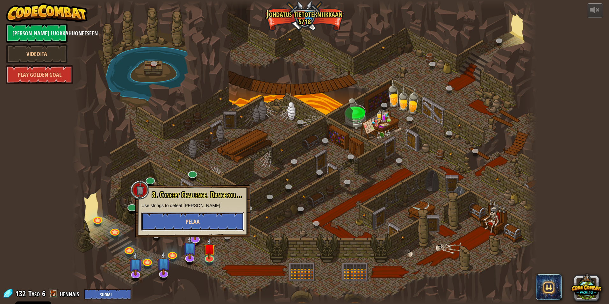
click at [199, 224] on span "Pelaa" at bounding box center [193, 222] width 14 height 8
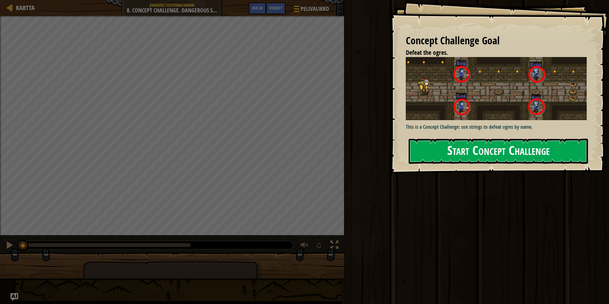
click at [485, 153] on button "Start Concept Challenge" at bounding box center [498, 151] width 179 height 25
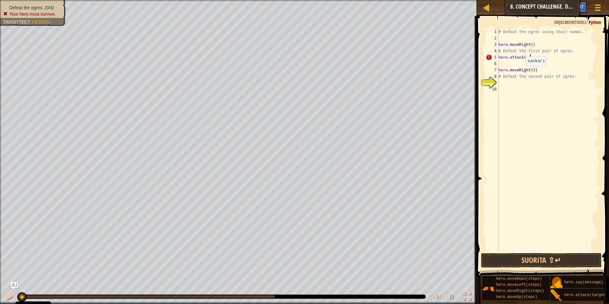
scroll to position [3, 2]
type textarea "hero.attack(gos)"
type textarea "hero.attack(sog)"
click at [516, 81] on div "# Defeat the ogres using their names. hero . moveRight ( ) # Defeat the first p…" at bounding box center [548, 147] width 102 height 236
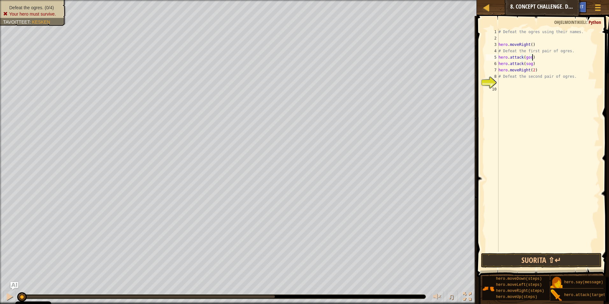
click at [533, 58] on div "# Defeat the ogres using their names. hero . moveRight ( ) # Defeat the first p…" at bounding box center [548, 147] width 102 height 236
type textarea "hero.attack(gos)"
type textarea "herp.attack(gos)"
type textarea "hero.attack(sog)"
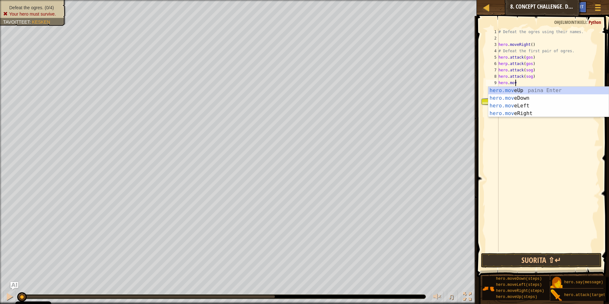
scroll to position [3, 1]
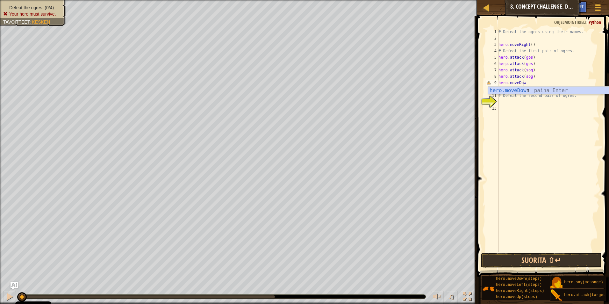
type textarea "hero.moveDown"
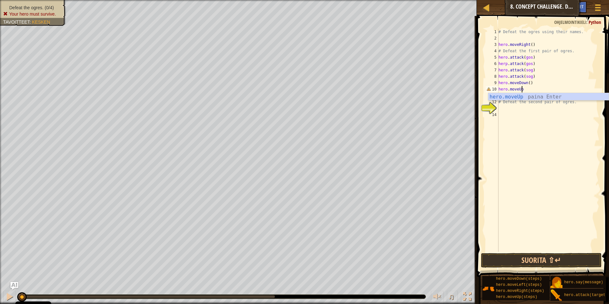
scroll to position [3, 2]
type textarea "# Defeat the second pair of ogres."
type textarea "hero.attack(Kro)"
type textarea "hero.attack(kro)"
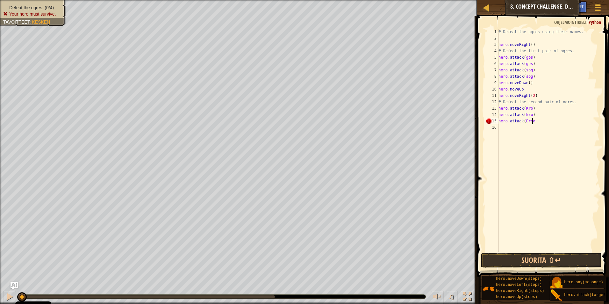
scroll to position [3, 3]
click at [532, 63] on div "# Defeat the ogres using their names. hero . moveRight ( ) # Defeat the first p…" at bounding box center [548, 147] width 102 height 236
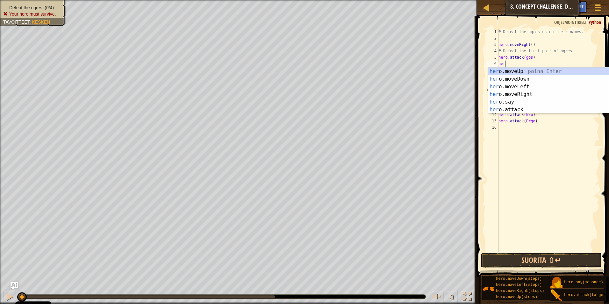
scroll to position [3, 0]
type textarea "h"
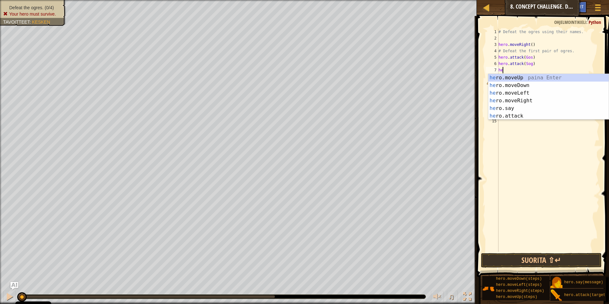
type textarea "h"
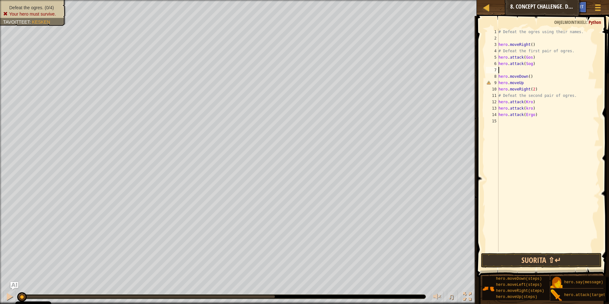
type textarea "hero.attack(Sog)"
click at [519, 113] on div "# Defeat the ogres using their names. hero . moveRight ( ) # Defeat the first p…" at bounding box center [548, 147] width 102 height 236
type textarea "hero.attack(Ergo)"
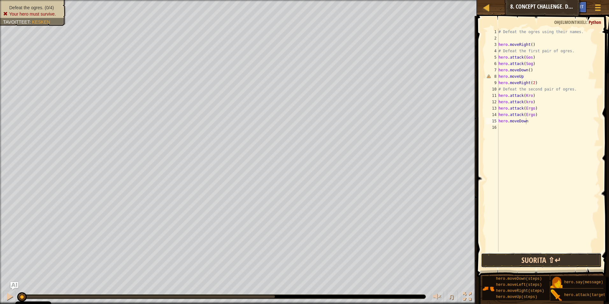
click at [531, 258] on button "Suorita ⇧↵" at bounding box center [541, 260] width 121 height 15
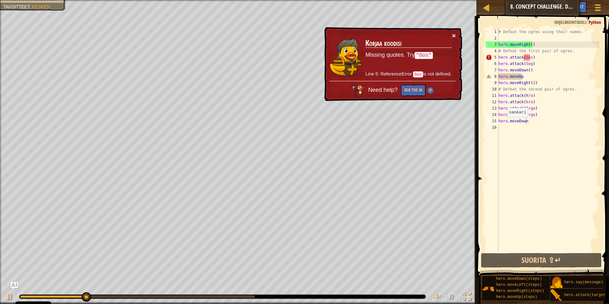
click at [455, 36] on button "×" at bounding box center [454, 35] width 4 height 7
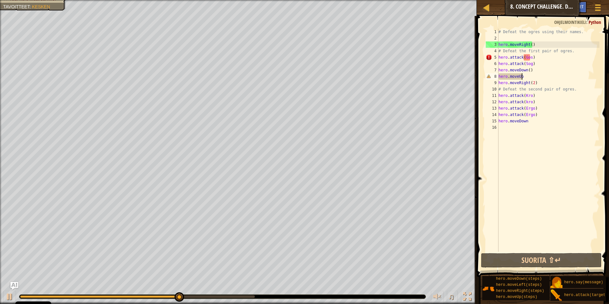
click at [528, 74] on div "# Defeat the ogres using their names. hero . moveRight ( ) # Defeat the first p…" at bounding box center [548, 147] width 102 height 236
click at [529, 56] on div "# Defeat the ogres using their names. hero . moveRight ( ) # Defeat the first p…" at bounding box center [548, 147] width 102 height 236
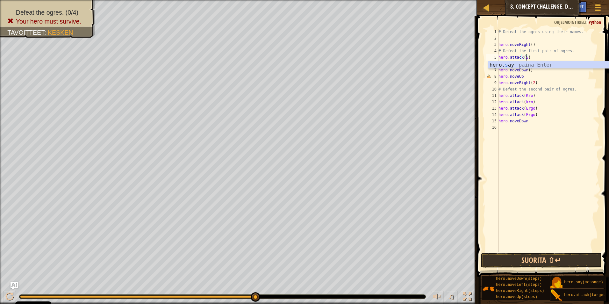
scroll to position [3, 2]
click at [529, 257] on button "Suorita ⇧↵" at bounding box center [541, 260] width 121 height 15
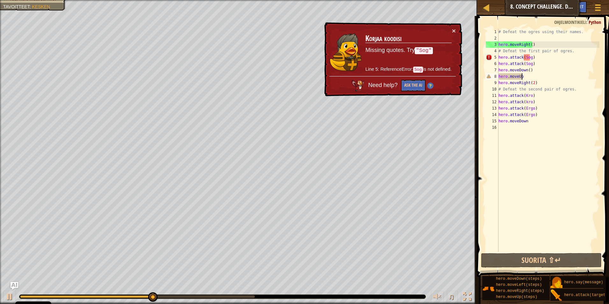
click at [530, 78] on div "# Defeat the ogres using their names. hero . moveRight ( ) # Defeat the first p…" at bounding box center [548, 147] width 102 height 236
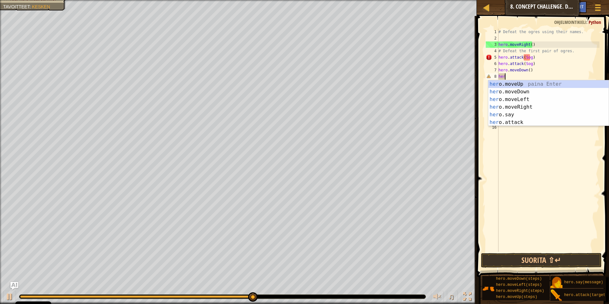
scroll to position [3, 0]
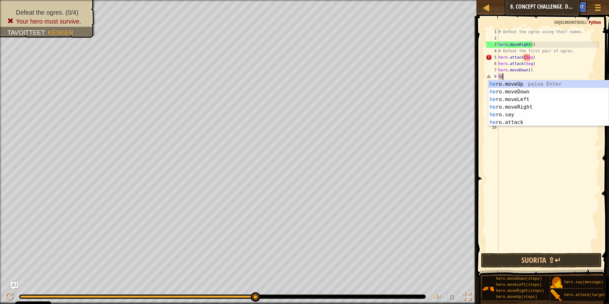
type textarea "h"
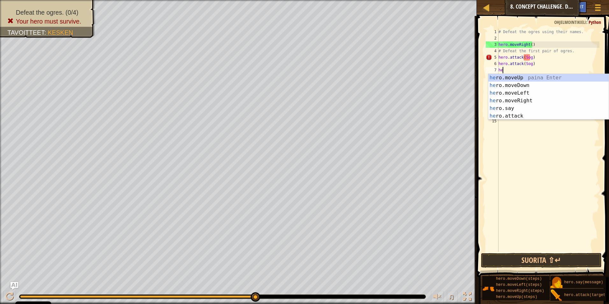
type textarea "h"
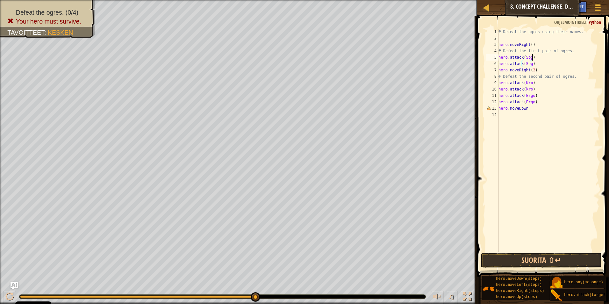
click at [531, 56] on div "# Defeat the ogres using their names. hero . moveRight ( ) # Defeat the first p…" at bounding box center [548, 147] width 102 height 236
click at [530, 58] on div "# Defeat the ogres using their names. hero . moveRight ( ) # Defeat the first p…" at bounding box center [548, 147] width 102 height 236
click at [535, 258] on button "Suorita ⇧↵" at bounding box center [541, 260] width 121 height 15
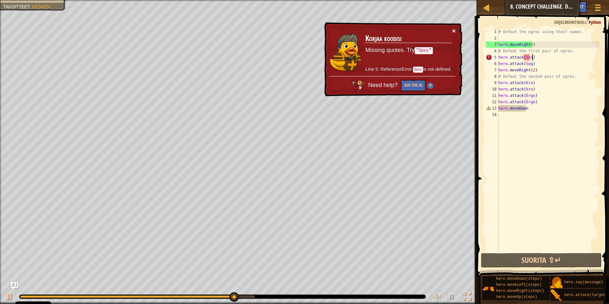
click at [454, 26] on div "× [PERSON_NAME] Missing quotes. Try "Gos" Line 5: ReferenceError: Gos is not de…" at bounding box center [392, 59] width 139 height 74
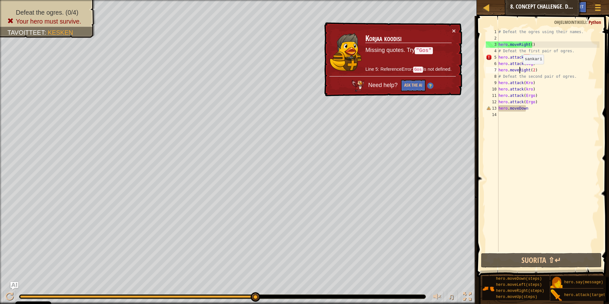
click at [520, 69] on div "# Defeat the ogres using their names. hero . moveRight ( ) # Defeat the first p…" at bounding box center [548, 147] width 102 height 236
click at [523, 59] on div "# Defeat the ogres using their names. hero . moveRight ( ) # Defeat the first p…" at bounding box center [548, 147] width 102 height 236
click at [523, 57] on div "# Defeat the ogres using their names. hero . moveRight ( ) # Defeat the first p…" at bounding box center [548, 147] width 102 height 236
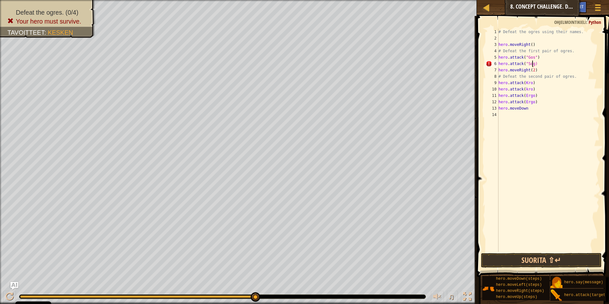
scroll to position [3, 3]
click at [523, 82] on div "# Defeat the ogres using their names. hero . moveRight ( ) # Defeat the first p…" at bounding box center [548, 147] width 102 height 236
click at [541, 62] on div "# Defeat the ogres using their names. hero . moveRight ( ) # Defeat the first p…" at bounding box center [548, 147] width 102 height 236
type textarea "hero.attack("Sog")"
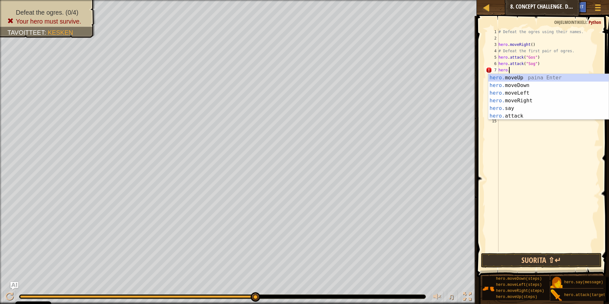
scroll to position [3, 1]
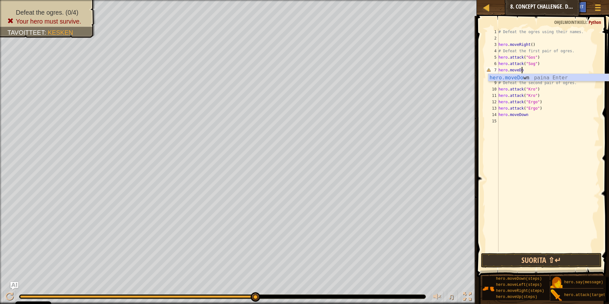
type textarea "hero.moveDown"
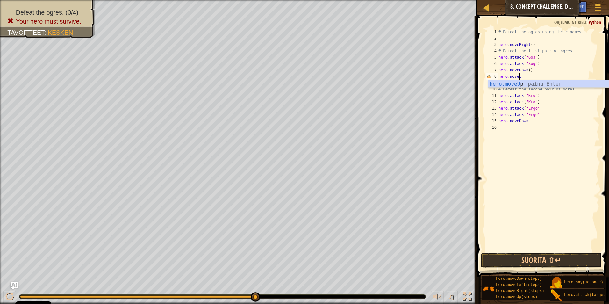
scroll to position [3, 2]
click at [536, 264] on button "Suorita ⇧↵" at bounding box center [541, 260] width 121 height 15
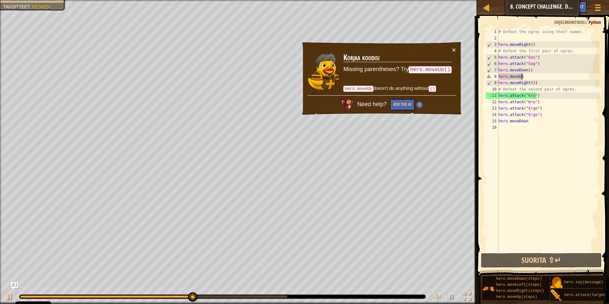
click at [542, 54] on div "# Defeat the ogres using their names. hero . moveRight ( ) # Defeat the first p…" at bounding box center [548, 147] width 102 height 236
type textarea "hero.attack("Gos")"
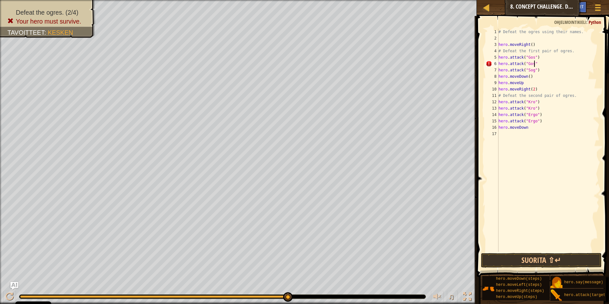
scroll to position [3, 3]
click at [540, 72] on div "# Defeat the ogres using their names. hero . moveRight ( ) # Defeat the first p…" at bounding box center [548, 147] width 102 height 236
type textarea "hero.attack("Sog")"
click at [535, 263] on button "Suorita ⇧↵" at bounding box center [541, 260] width 121 height 15
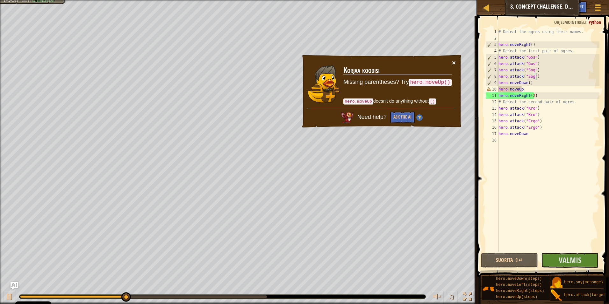
click at [453, 62] on button "×" at bounding box center [454, 62] width 4 height 7
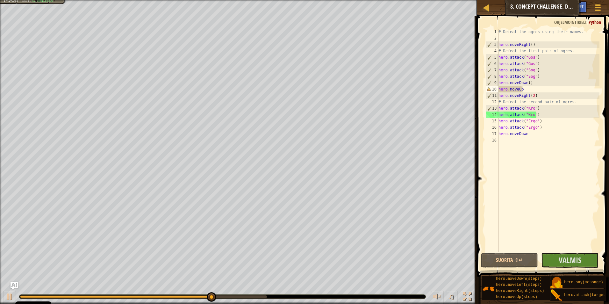
click at [524, 88] on div "# Defeat the ogres using their names. hero . moveRight ( ) # Defeat the first p…" at bounding box center [548, 147] width 102 height 236
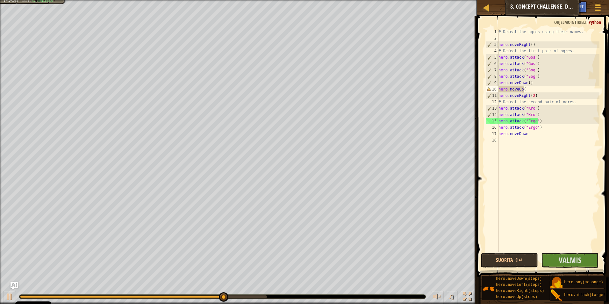
scroll to position [3, 2]
click at [530, 134] on div "# Defeat the ogres using their names. hero . moveRight ( ) # Defeat the first p…" at bounding box center [548, 147] width 102 height 236
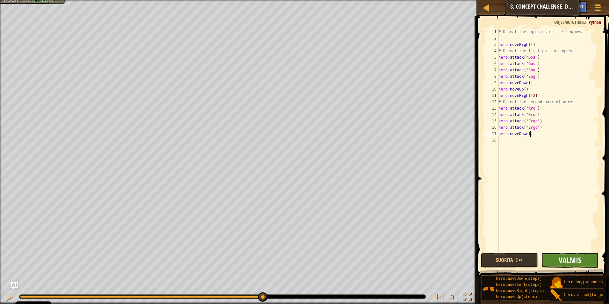
type textarea "hero.moveDown()"
click at [563, 261] on span "Valmis" at bounding box center [570, 260] width 23 height 10
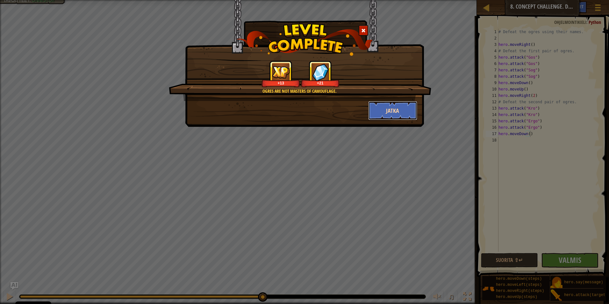
click at [398, 109] on button "Jatka" at bounding box center [392, 110] width 49 height 19
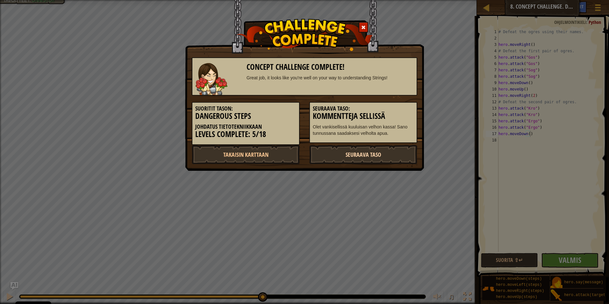
click at [361, 148] on link "Seuraava taso" at bounding box center [363, 154] width 108 height 19
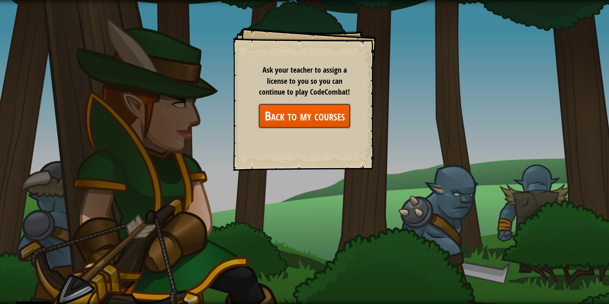
click at [325, 116] on link "Back to my courses" at bounding box center [304, 116] width 92 height 25
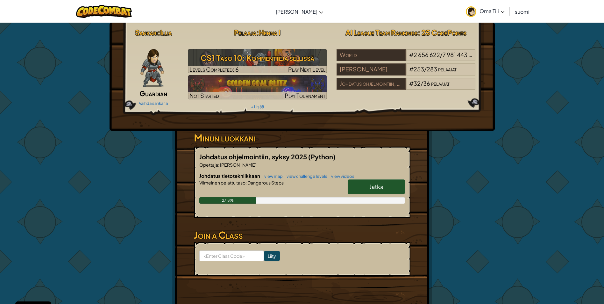
click at [372, 183] on span "Jatka" at bounding box center [377, 186] width 14 height 7
select select "fi"
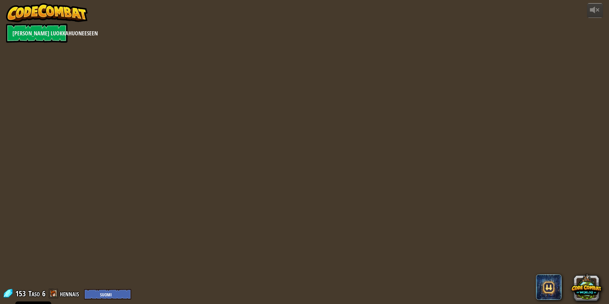
select select "fi"
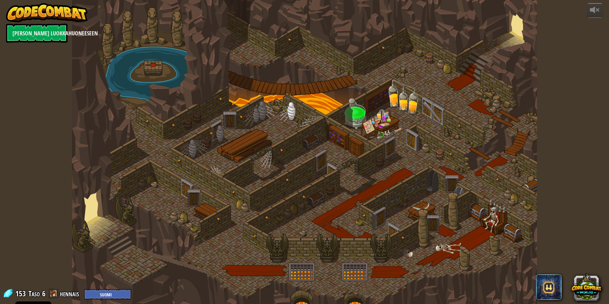
select select "fi"
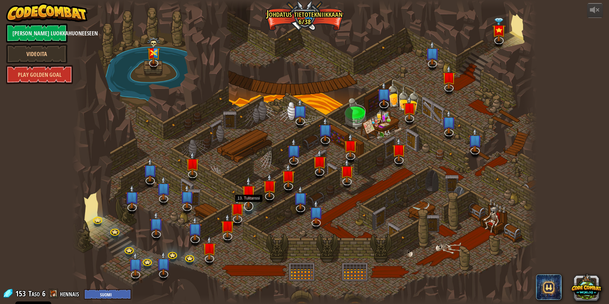
select select "fi"
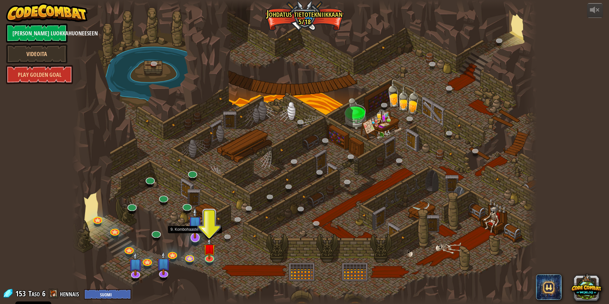
click at [193, 238] on img at bounding box center [195, 222] width 14 height 31
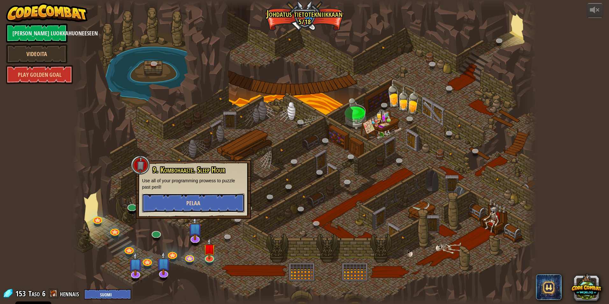
click at [193, 203] on span "Pelaa" at bounding box center [193, 203] width 14 height 8
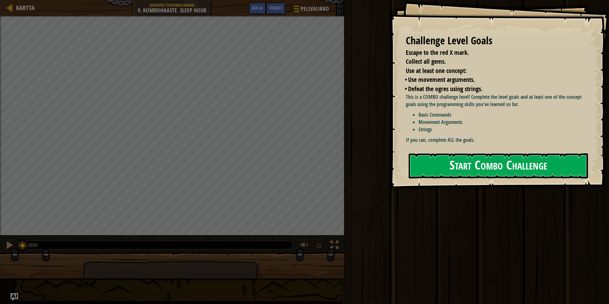
click at [486, 164] on button "Start Combo Challenge" at bounding box center [498, 165] width 179 height 25
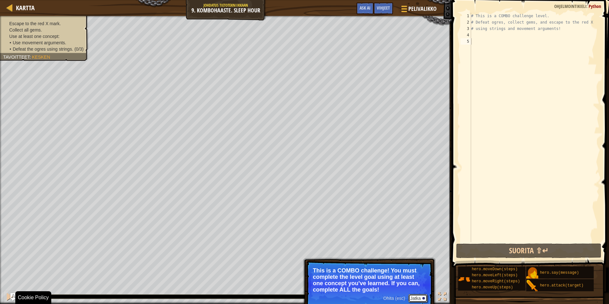
click at [419, 296] on button "Jatka" at bounding box center [417, 298] width 19 height 8
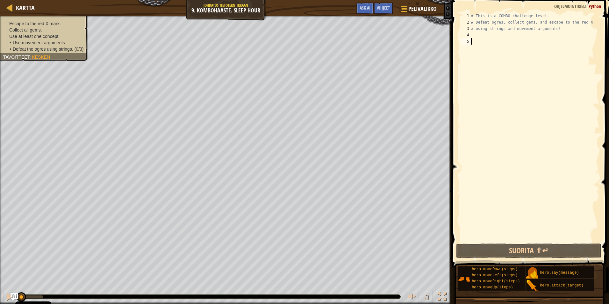
click at [489, 41] on div "# This is a COMBO challenge level. # Defeat [PERSON_NAME], collect gems, and es…" at bounding box center [535, 134] width 130 height 242
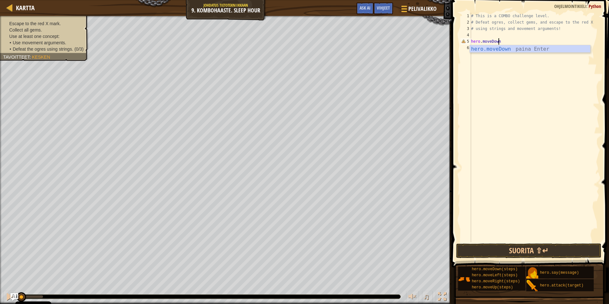
scroll to position [3, 2]
type textarea "hero.moveDown()"
type textarea "hero.moveRight(2)"
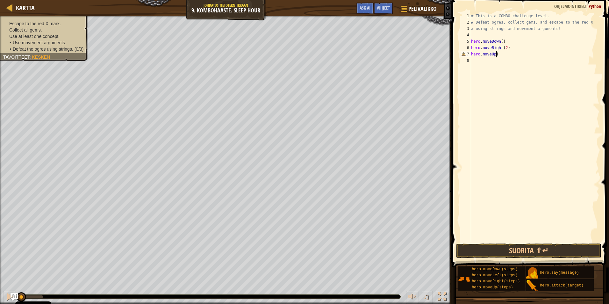
type textarea "hero.moveUp()"
type textarea "hero.attack("Ursa")"
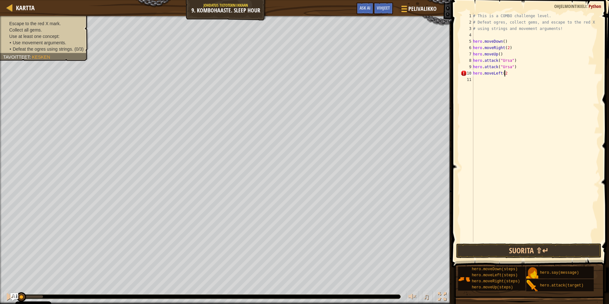
type textarea "hero.moveLeft(2)"
type textarea "hero.moveUp()"
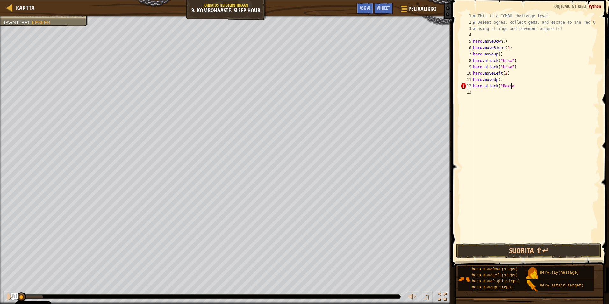
scroll to position [3, 3]
type textarea "hero.attack("Rexxar")"
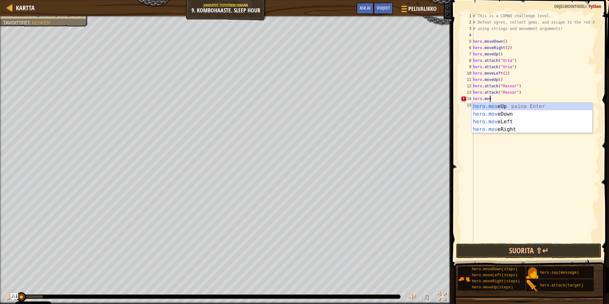
scroll to position [3, 1]
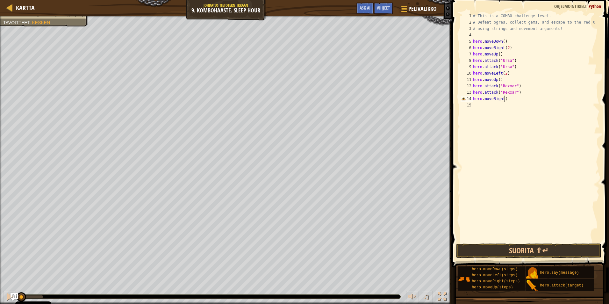
type textarea "hero.moveRight()"
type textarea "hero.attack("Brack")"
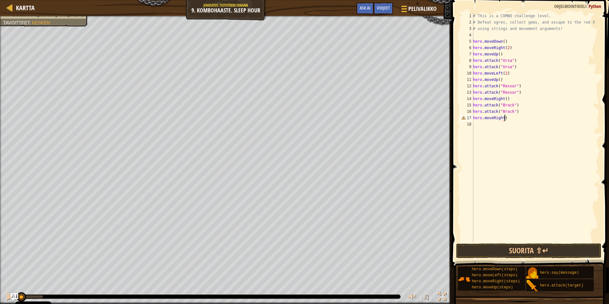
scroll to position [3, 3]
type textarea "hero.moveRight(2)"
click at [500, 255] on button "Suorita ⇧↵" at bounding box center [528, 250] width 145 height 15
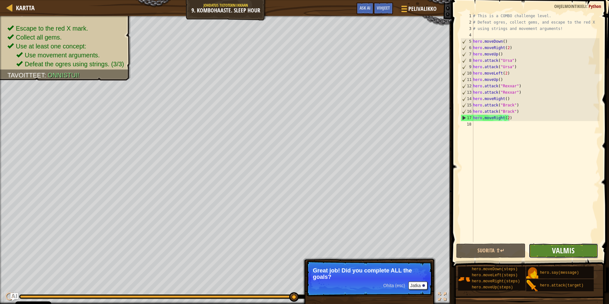
click at [566, 254] on span "Valmis" at bounding box center [563, 250] width 23 height 10
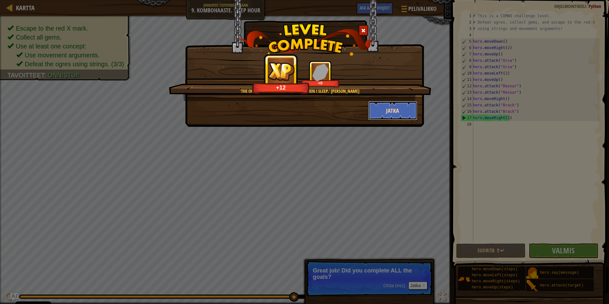
click at [400, 111] on button "Jatka" at bounding box center [392, 110] width 49 height 19
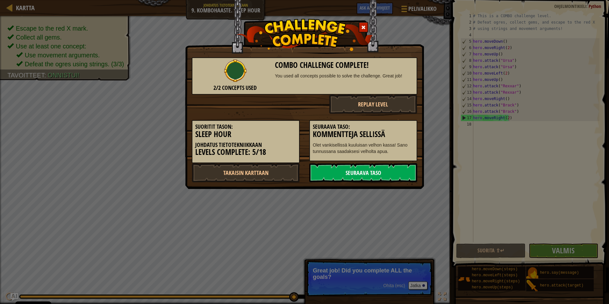
click at [339, 177] on link "Seuraava taso" at bounding box center [363, 172] width 108 height 19
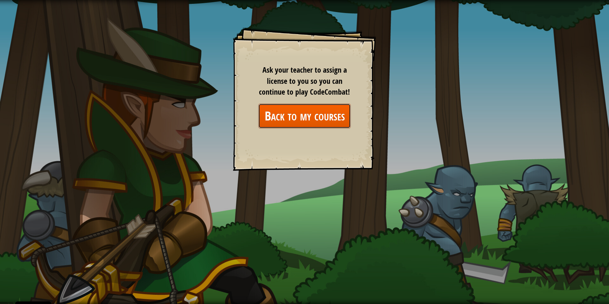
click at [316, 116] on link "Back to my courses" at bounding box center [304, 116] width 92 height 25
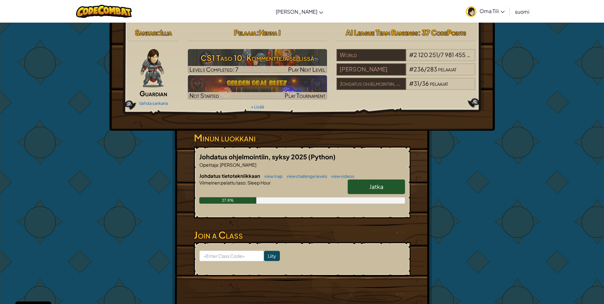
click at [366, 188] on link "Jatka" at bounding box center [376, 186] width 57 height 15
select select "fi"
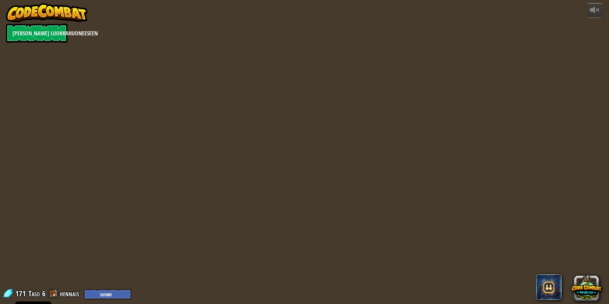
select select "fi"
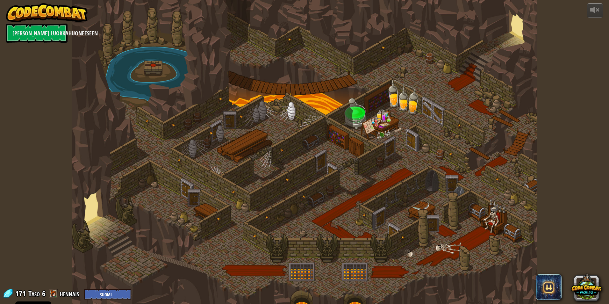
select select "fi"
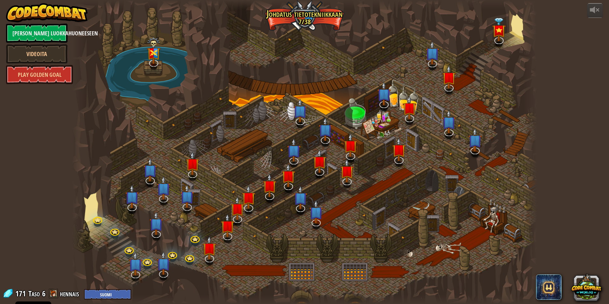
select select "fi"
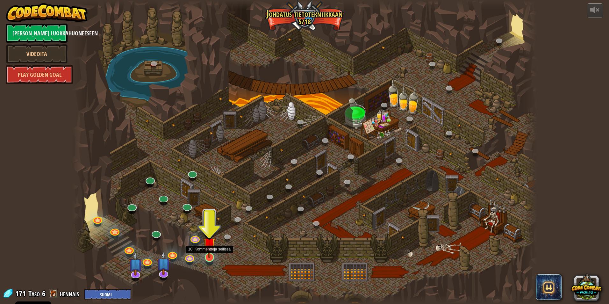
click at [208, 258] on img at bounding box center [209, 243] width 12 height 29
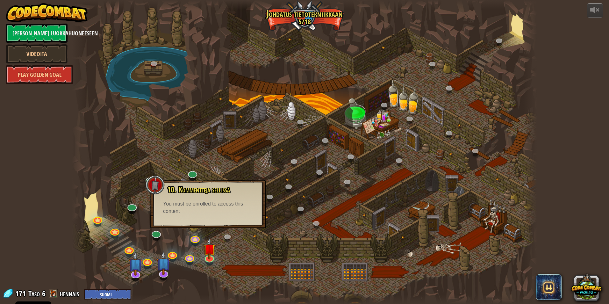
click at [230, 207] on div "You must be enrolled to access this content" at bounding box center [208, 207] width 90 height 15
click at [196, 237] on link at bounding box center [194, 237] width 13 height 13
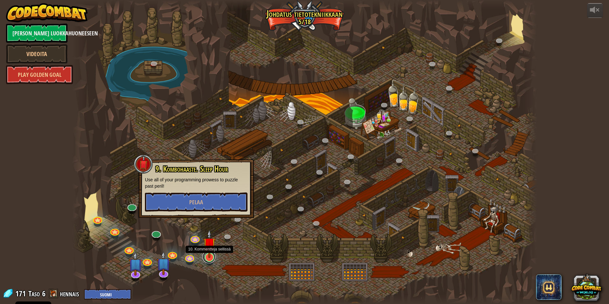
click at [210, 258] on link at bounding box center [209, 256] width 13 height 13
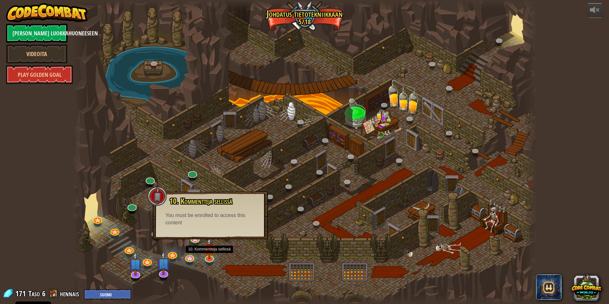
click at [228, 207] on div "10. Kommentteja sellissä [PERSON_NAME] vankisellissä kuuluisan velhon kassa! Sa…" at bounding box center [210, 212] width 103 height 30
click at [162, 274] on link at bounding box center [162, 271] width 13 height 13
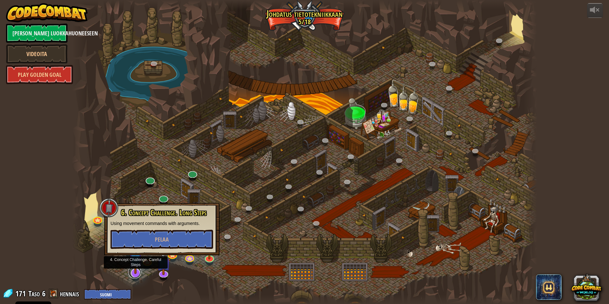
click at [138, 275] on link at bounding box center [134, 272] width 13 height 13
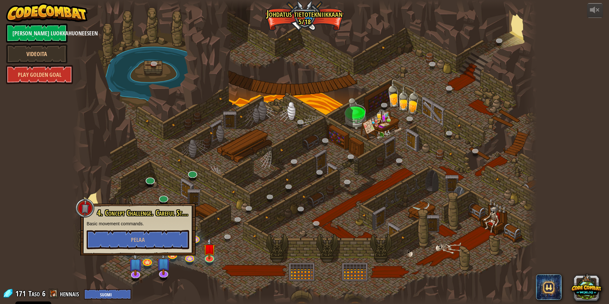
click at [179, 275] on div at bounding box center [304, 152] width 465 height 304
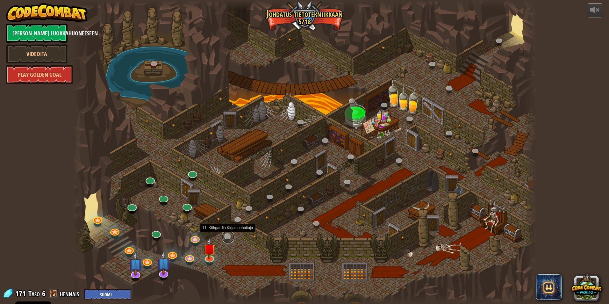
click at [228, 234] on link at bounding box center [228, 237] width 13 height 13
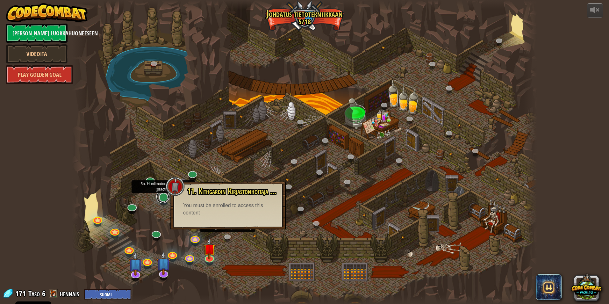
click at [162, 196] on link at bounding box center [162, 196] width 13 height 13
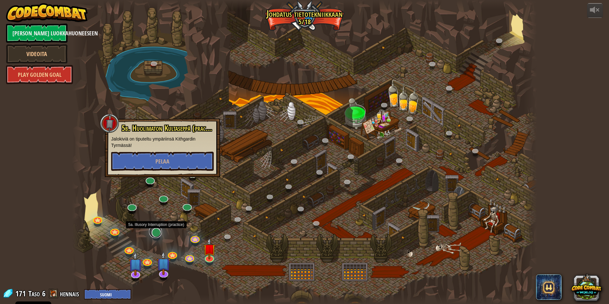
click at [155, 234] on link at bounding box center [155, 231] width 13 height 13
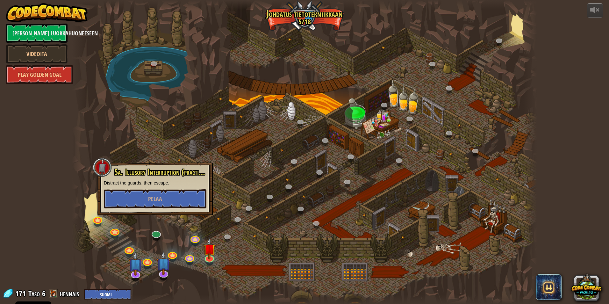
click at [126, 237] on div at bounding box center [304, 152] width 465 height 304
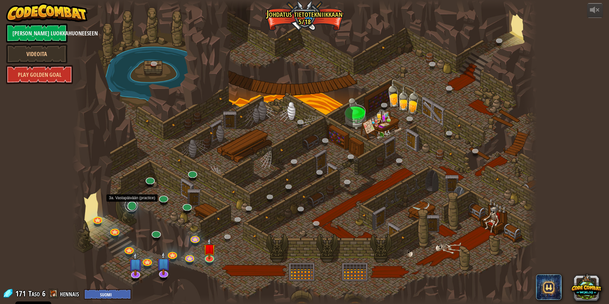
click at [134, 207] on link at bounding box center [131, 205] width 13 height 13
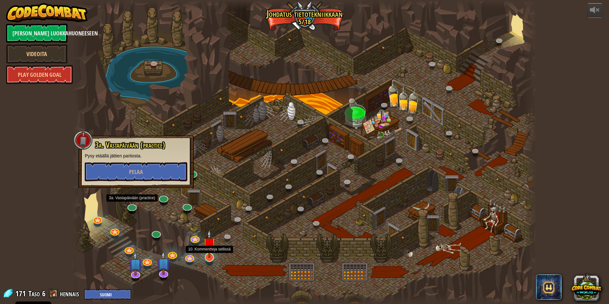
click at [212, 257] on img at bounding box center [209, 243] width 12 height 29
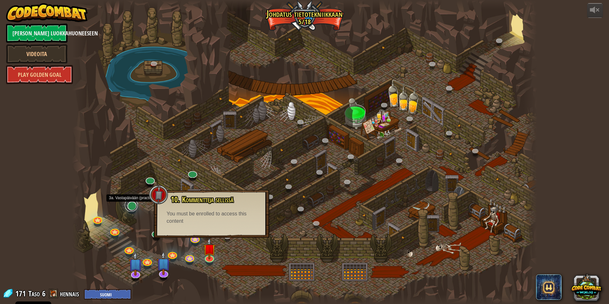
click at [132, 208] on link at bounding box center [131, 205] width 13 height 13
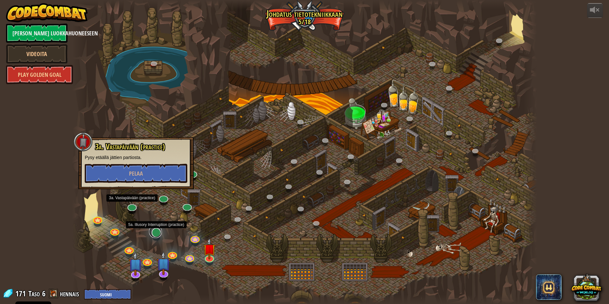
click at [160, 234] on link at bounding box center [155, 231] width 13 height 13
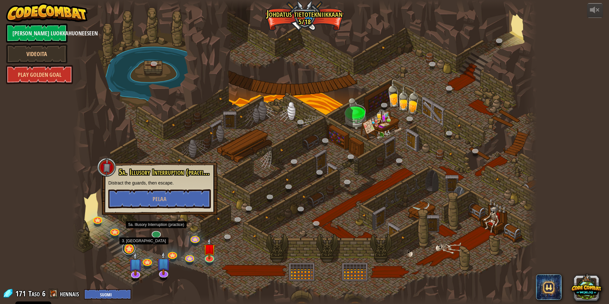
click at [128, 250] on link at bounding box center [128, 248] width 13 height 13
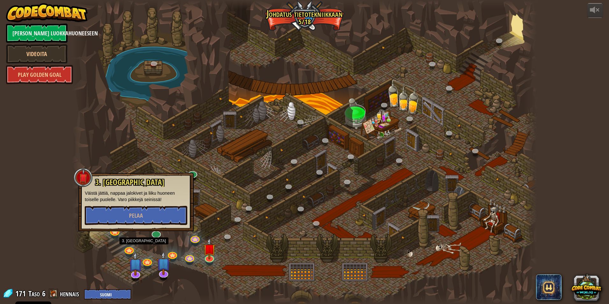
click at [209, 196] on div at bounding box center [304, 152] width 465 height 304
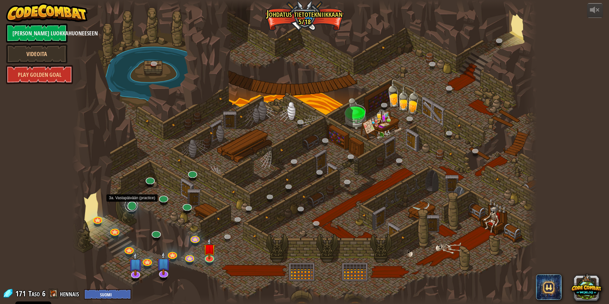
click at [133, 207] on link at bounding box center [131, 205] width 13 height 13
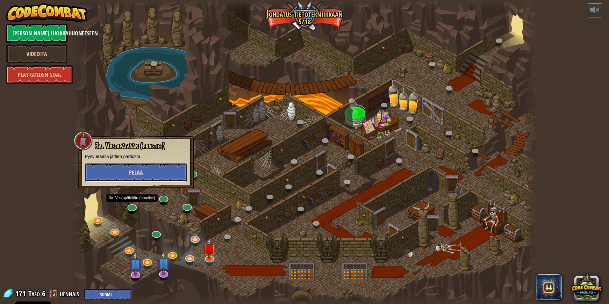
click at [153, 170] on button "Pelaa" at bounding box center [136, 172] width 103 height 19
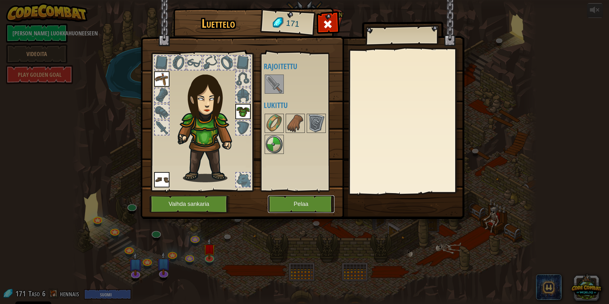
click at [295, 208] on button "Pelaa" at bounding box center [301, 204] width 67 height 18
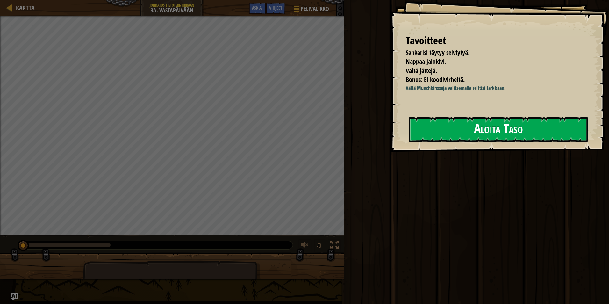
click at [455, 134] on button "Aloita Taso" at bounding box center [498, 129] width 179 height 25
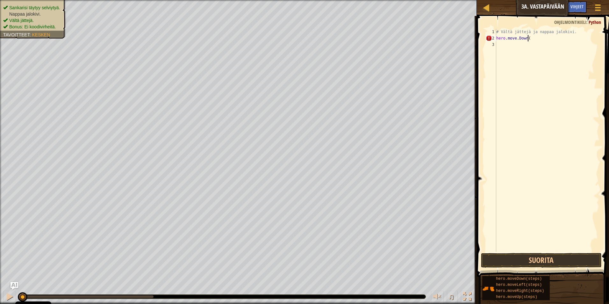
scroll to position [3, 2]
type textarea "hero.move.Down()"
drag, startPoint x: 521, startPoint y: 262, endPoint x: 521, endPoint y: 258, distance: 3.2
click at [521, 259] on button "Suorita" at bounding box center [541, 260] width 121 height 15
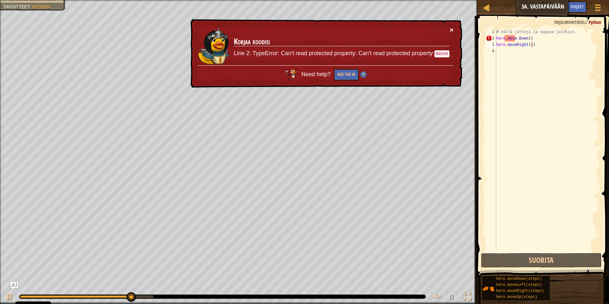
click at [450, 27] on button "×" at bounding box center [452, 29] width 4 height 7
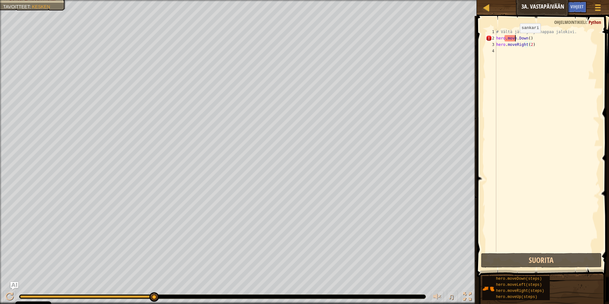
click at [515, 39] on div "# Vältä jättejä ja nappaa jalokivi. hero . move . Down ( ) hero . moveRight ( 2…" at bounding box center [547, 147] width 104 height 236
click at [516, 39] on div "# Vältä jättejä ja nappaa jalokivi. hero . move . Down ( ) hero . moveRight ( 2…" at bounding box center [547, 147] width 104 height 236
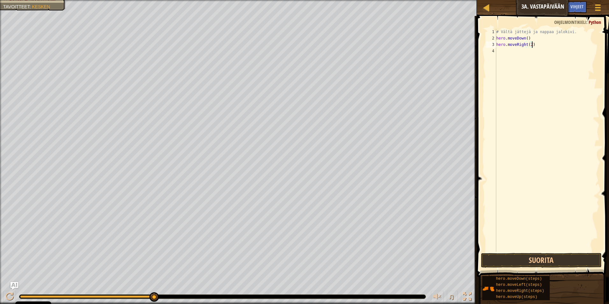
click at [539, 46] on div "# Vältä jättejä ja nappaa jalokivi. hero . moveDown ( ) hero . moveRight ( 2 )" at bounding box center [547, 147] width 104 height 236
click at [526, 260] on button "Suorita" at bounding box center [541, 260] width 121 height 15
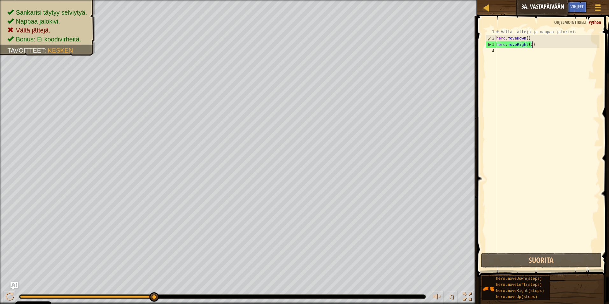
click at [536, 41] on div "# Vältä jättejä ja nappaa jalokivi. hero . moveDown ( ) hero . moveRight ( 2 )" at bounding box center [547, 147] width 104 height 236
click at [526, 39] on div "# Vältä jättejä ja nappaa jalokivi. hero . moveDown ( ) hero . moveRight ( 2 )" at bounding box center [547, 147] width 104 height 236
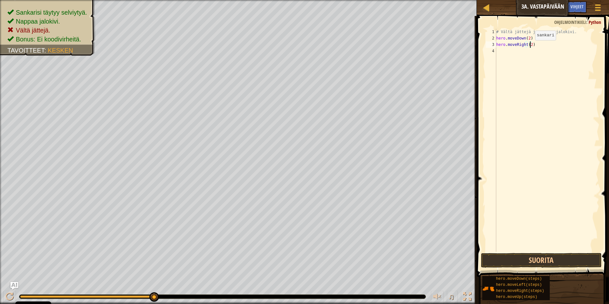
click at [530, 47] on div "# Vältä jättejä ja nappaa jalokivi. hero . moveDown ( 2 ) hero . moveRight ( 2 )" at bounding box center [547, 147] width 104 height 236
type textarea "hero.moveRight()"
type textarea "hero.moveUp()"
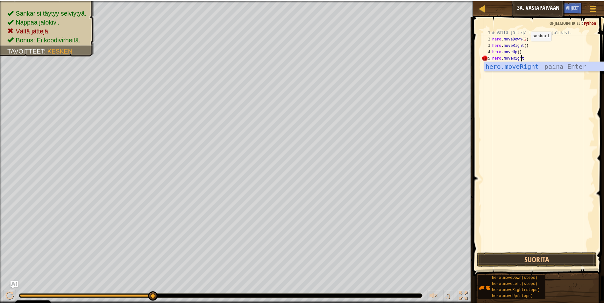
scroll to position [3, 2]
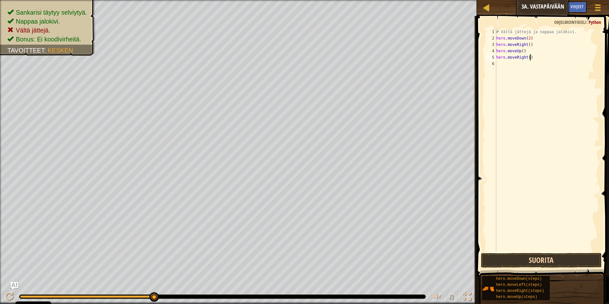
type textarea "hero.moveRight()"
click at [519, 258] on button "Suorita" at bounding box center [541, 260] width 121 height 15
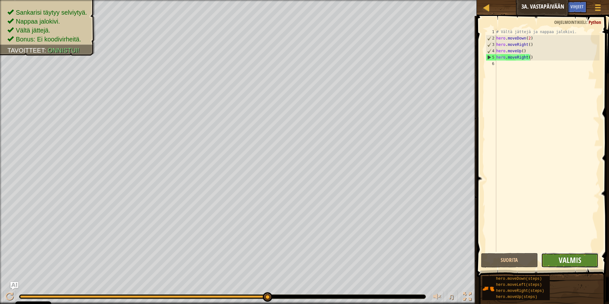
click at [572, 260] on span "Valmis" at bounding box center [570, 260] width 23 height 10
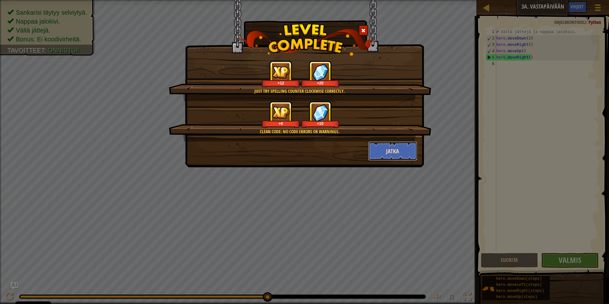
click at [412, 150] on button "Jatka" at bounding box center [392, 150] width 49 height 19
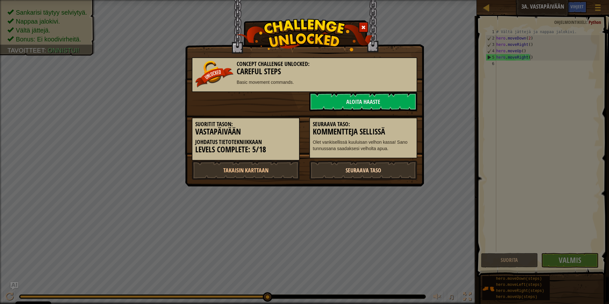
click at [366, 168] on link "Seuraava taso" at bounding box center [363, 170] width 108 height 19
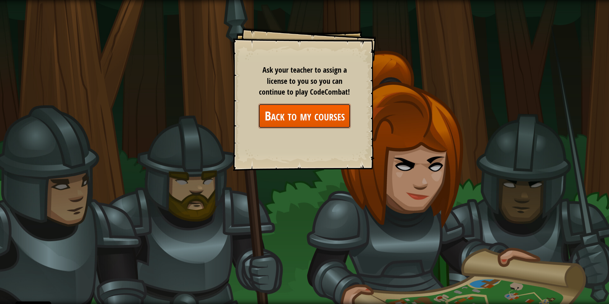
click at [292, 111] on link "Back to my courses" at bounding box center [304, 116] width 92 height 25
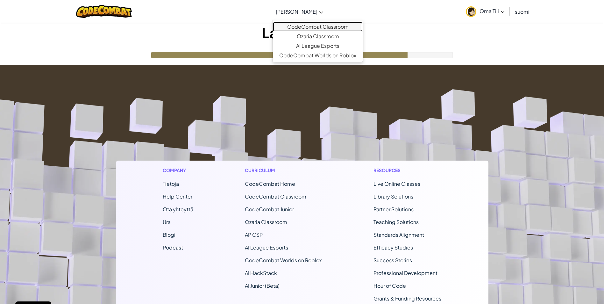
click at [312, 25] on link "CodeCombat Classroom" at bounding box center [318, 27] width 90 height 10
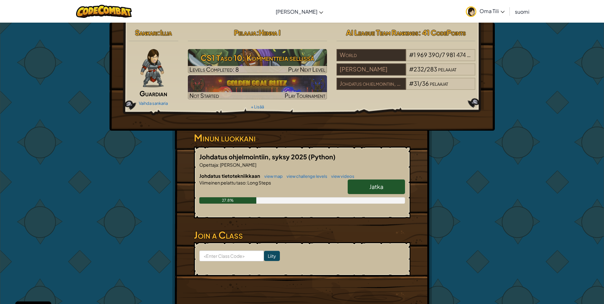
click at [371, 183] on link "Jatka" at bounding box center [376, 186] width 57 height 15
select select "fi"
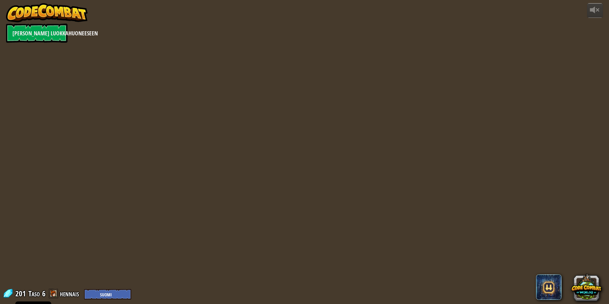
select select "fi"
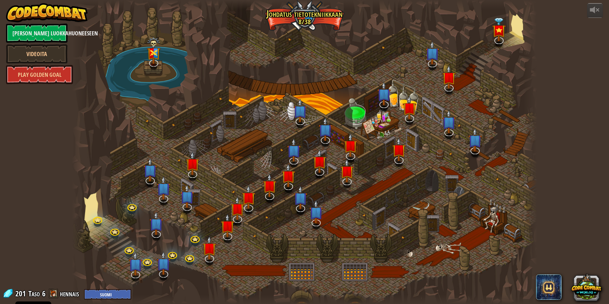
select select "fi"
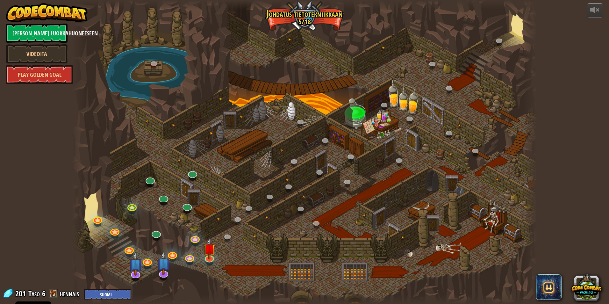
select select "fi"
click at [61, 31] on link "[PERSON_NAME] luokkahuoneeseen" at bounding box center [36, 33] width 61 height 19
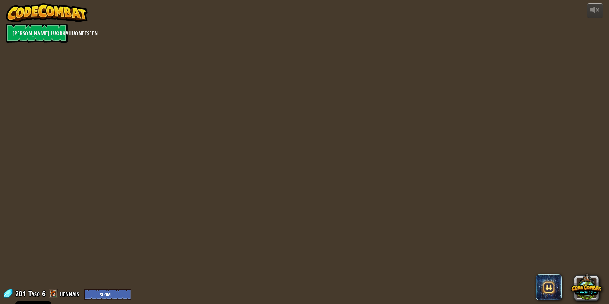
select select "fi"
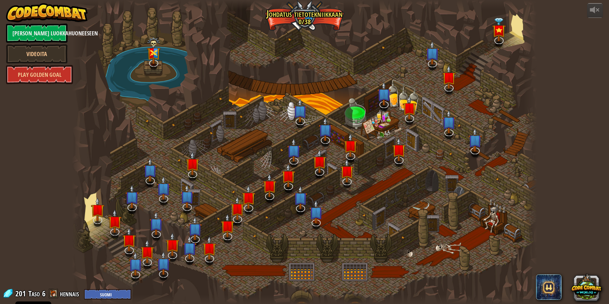
select select "fi"
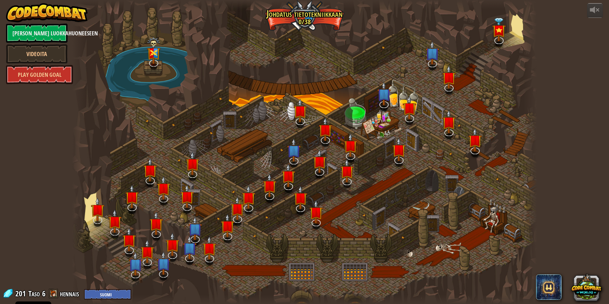
select select "fi"
click at [42, 34] on link "[PERSON_NAME] luokkahuoneeseen" at bounding box center [36, 33] width 61 height 19
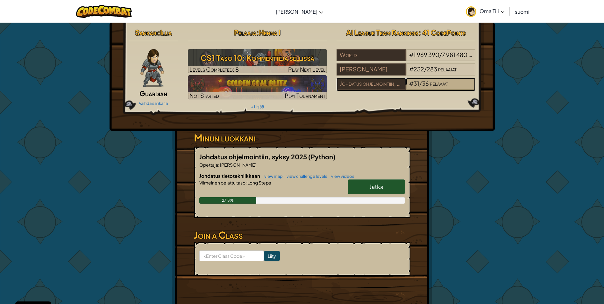
click at [429, 83] on span at bounding box center [429, 83] width 1 height 7
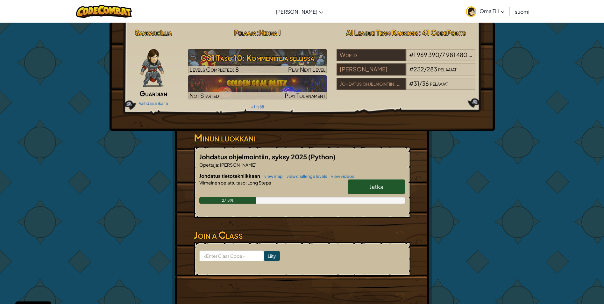
click at [360, 189] on link "Jatka" at bounding box center [376, 186] width 57 height 15
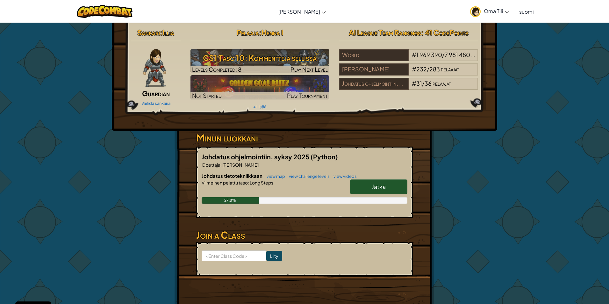
select select "fi"
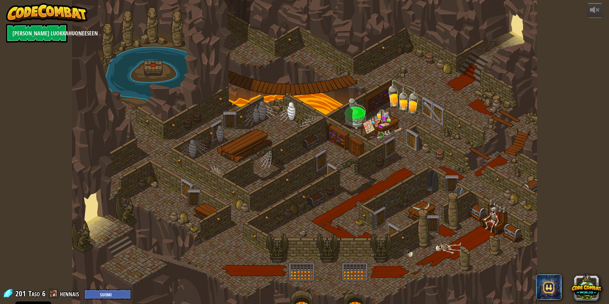
select select "fi"
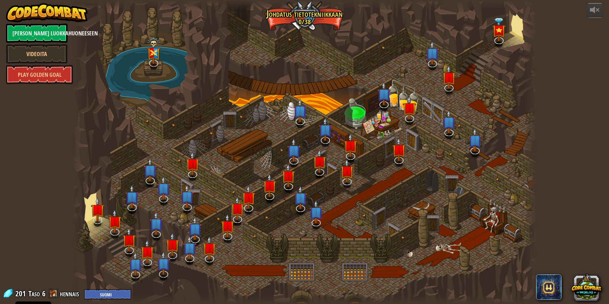
select select "fi"
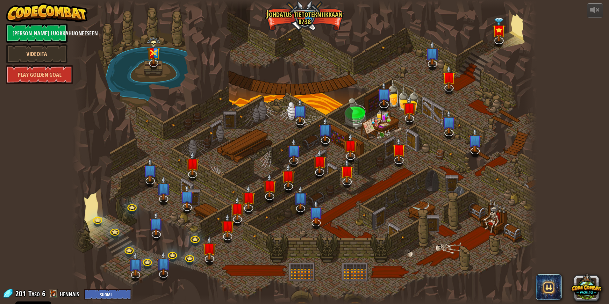
select select "fi"
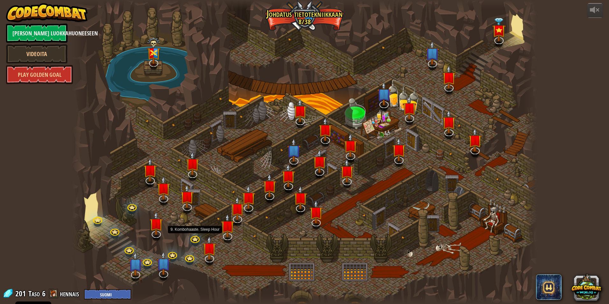
select select "fi"
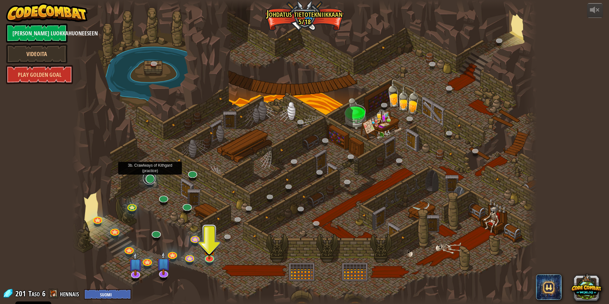
click at [148, 180] on link at bounding box center [149, 178] width 13 height 13
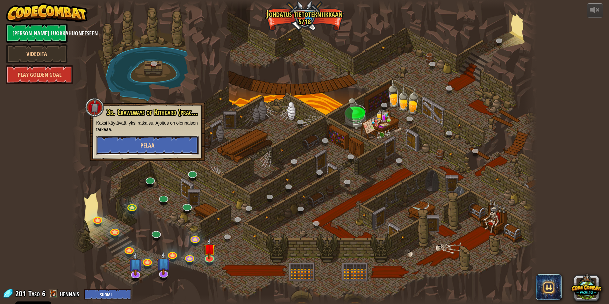
click at [159, 148] on button "Pelaa" at bounding box center [147, 145] width 103 height 19
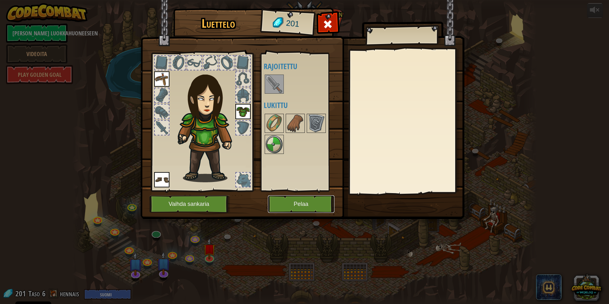
click at [292, 205] on button "Pelaa" at bounding box center [301, 204] width 67 height 18
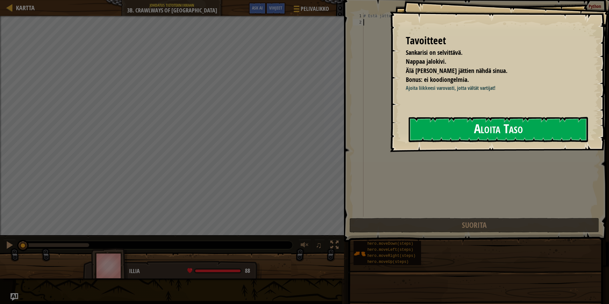
click at [476, 133] on button "Aloita Taso" at bounding box center [498, 129] width 179 height 25
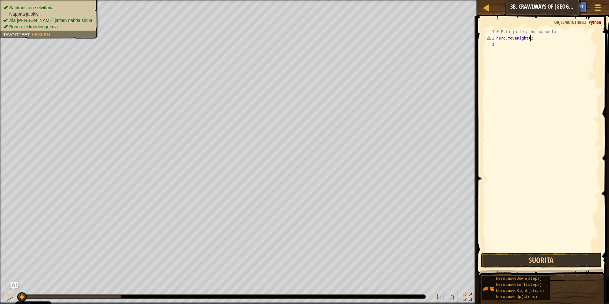
scroll to position [3, 3]
click at [558, 261] on button "Suorita" at bounding box center [541, 260] width 121 height 15
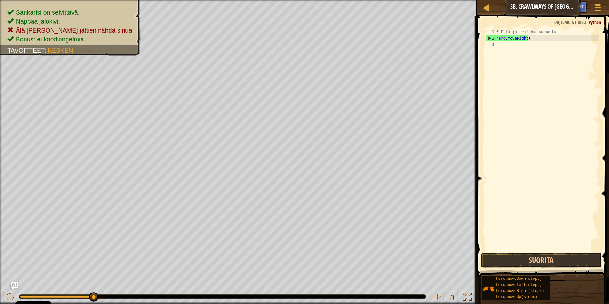
scroll to position [3, 2]
type textarea "hero.moveRight"
type textarea "hero.moveLeft()"
type textarea "hero.moveRight(2)"
click at [508, 259] on button "Suorita" at bounding box center [541, 260] width 121 height 15
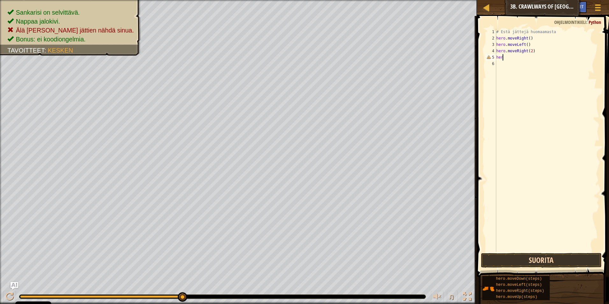
scroll to position [3, 0]
type textarea "h"
click at [521, 260] on button "Suorita" at bounding box center [541, 260] width 121 height 15
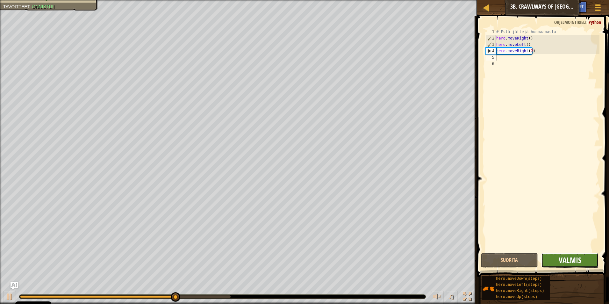
click at [562, 259] on span "Valmis" at bounding box center [570, 260] width 23 height 10
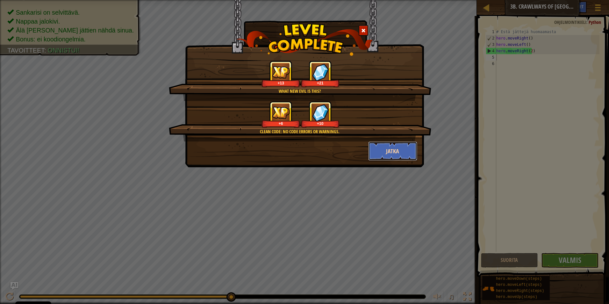
click at [399, 154] on button "Jatka" at bounding box center [392, 150] width 49 height 19
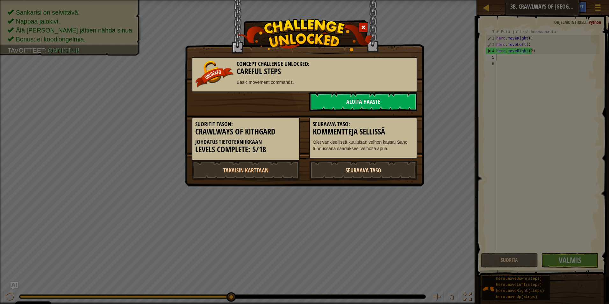
click at [384, 168] on link "Seuraava taso" at bounding box center [363, 170] width 108 height 19
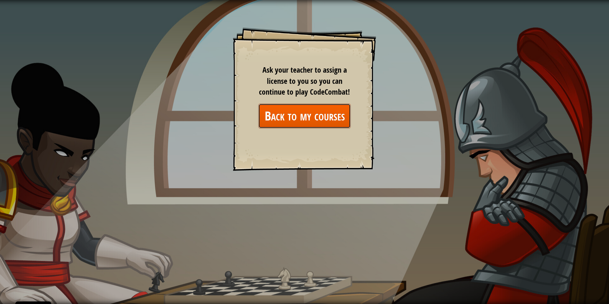
click at [277, 115] on link "Back to my courses" at bounding box center [304, 116] width 92 height 25
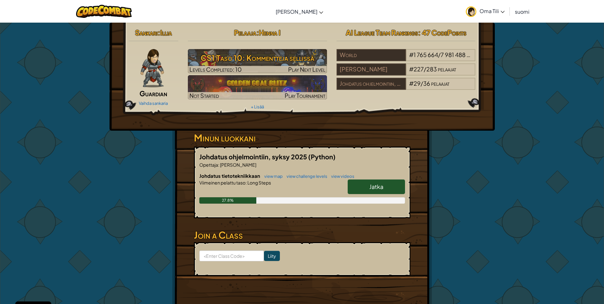
click at [387, 187] on link "Jatka" at bounding box center [376, 186] width 57 height 15
select select "fi"
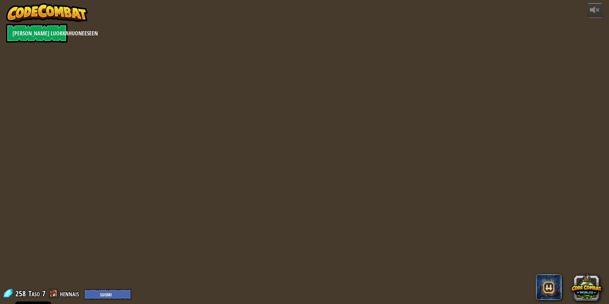
select select "fi"
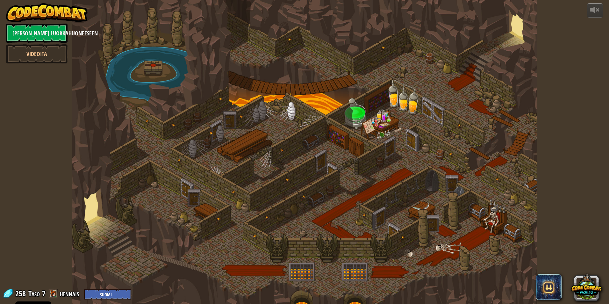
select select "fi"
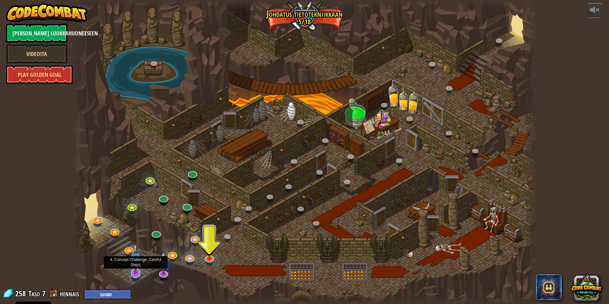
click at [135, 272] on img at bounding box center [136, 258] width 14 height 31
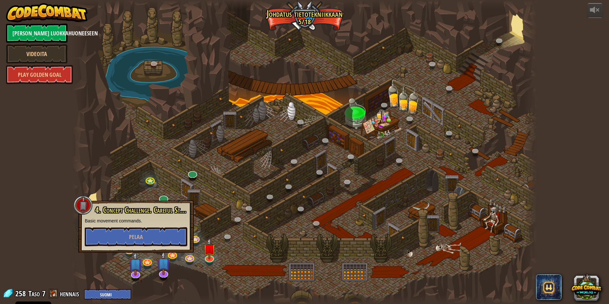
click at [80, 259] on div at bounding box center [79, 152] width 14 height 304
drag, startPoint x: 119, startPoint y: 174, endPoint x: 140, endPoint y: 237, distance: 66.7
click at [140, 237] on div "25. Kithgardin Portit (Lukittu) Pakene vartijoita ja pääse ulos Kithgardin Tyrm…" at bounding box center [304, 152] width 465 height 304
click at [140, 237] on span "Pelaa" at bounding box center [136, 237] width 14 height 8
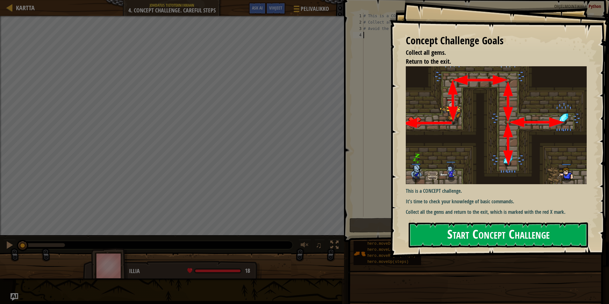
click at [469, 236] on button "Start Concept Challenge" at bounding box center [498, 234] width 179 height 25
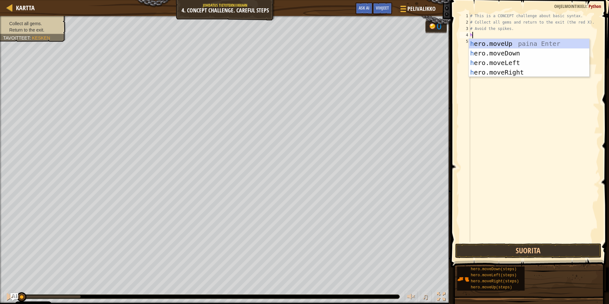
scroll to position [3, 0]
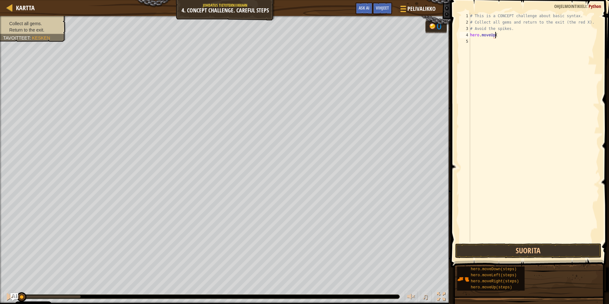
type textarea "hero.moveUp()"
type textarea "hero.moveRight()"
type textarea "hero.moveDown(2)"
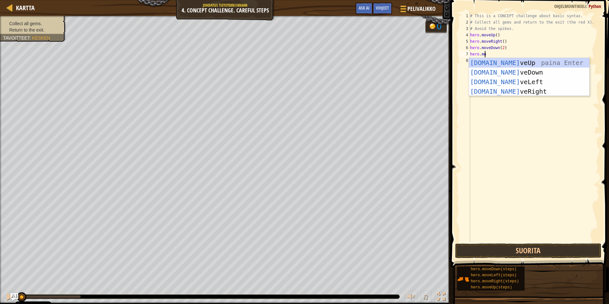
scroll to position [3, 1]
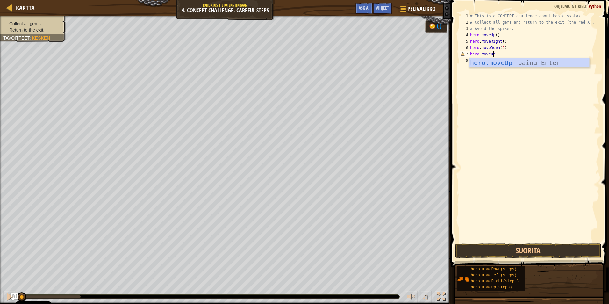
type textarea "hero.moveup()"
type textarea "hero.moveRight()"
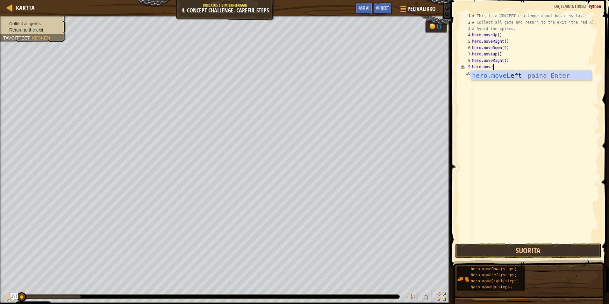
scroll to position [3, 2]
type textarea "hero.moveLeft()"
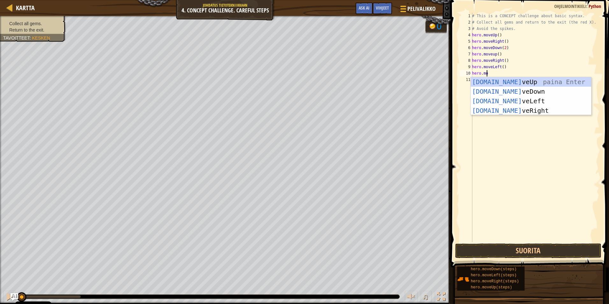
scroll to position [3, 1]
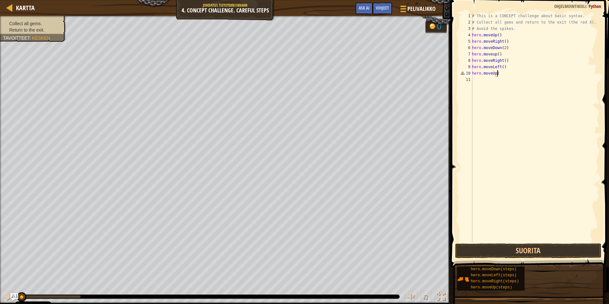
type textarea "hero.moveUp()"
type textarea "hero.moveLeft()"
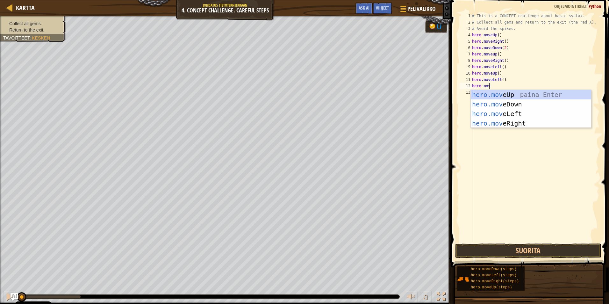
scroll to position [3, 1]
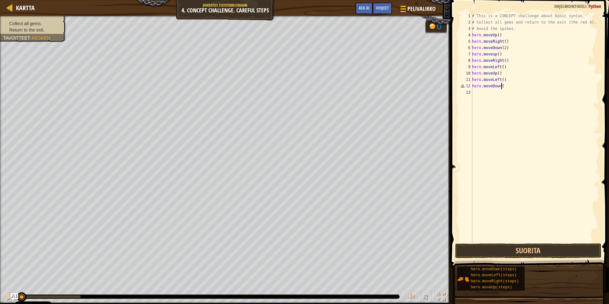
type textarea "hero.moveDown()"
click at [521, 248] on button "Suorita" at bounding box center [528, 250] width 146 height 15
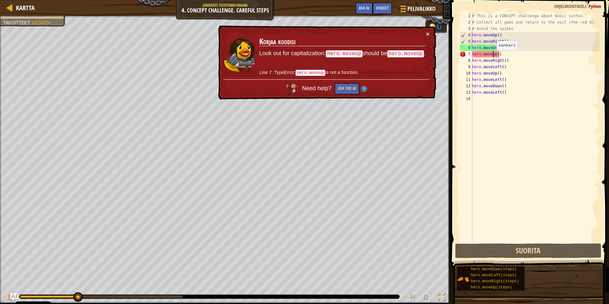
click at [493, 57] on div "# This is a CONCEPT challenge about basic syntax. # Collect all gems and return…" at bounding box center [535, 134] width 129 height 242
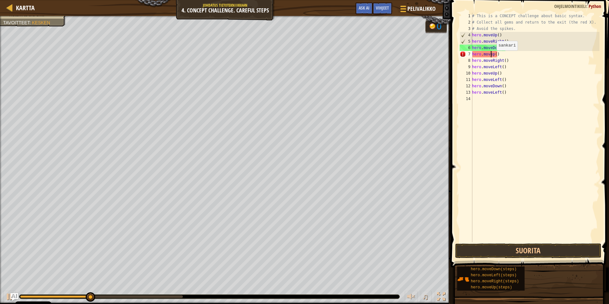
scroll to position [3, 2]
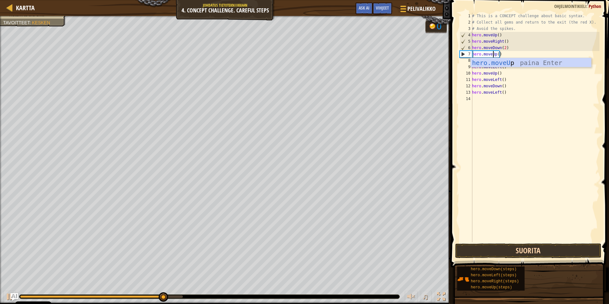
type textarea "hero.moveUp()"
click at [509, 251] on button "Suorita" at bounding box center [528, 250] width 146 height 15
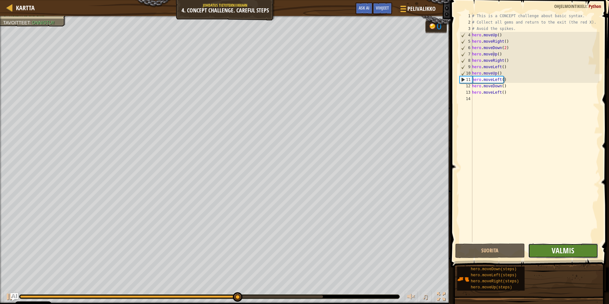
click at [570, 251] on span "Valmis" at bounding box center [563, 250] width 23 height 10
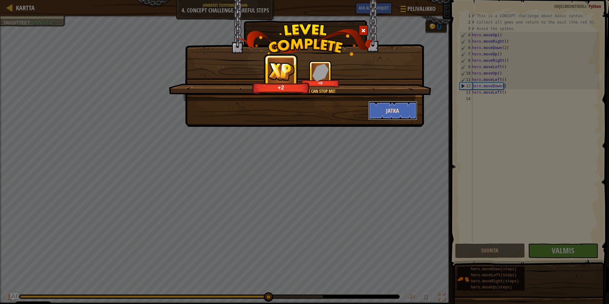
click at [392, 107] on button "Jatka" at bounding box center [392, 110] width 49 height 19
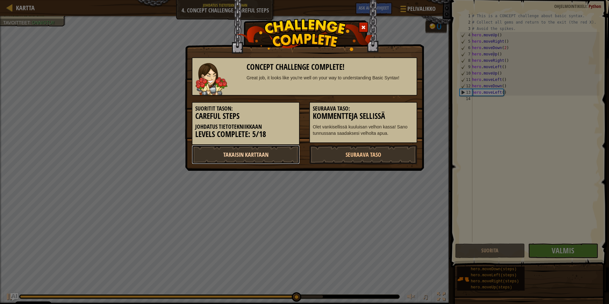
click at [281, 155] on link "Takaisin karttaan" at bounding box center [246, 154] width 108 height 19
select select "fi"
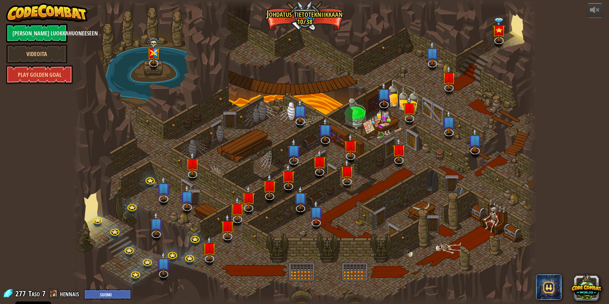
select select "fi"
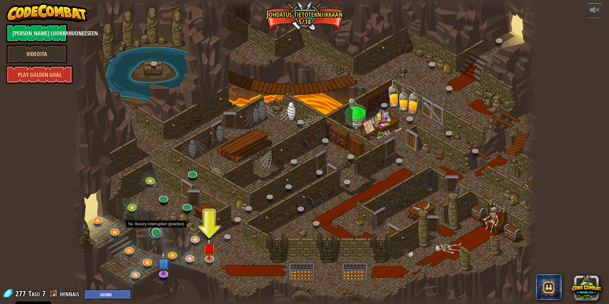
click at [155, 236] on link at bounding box center [155, 231] width 13 height 13
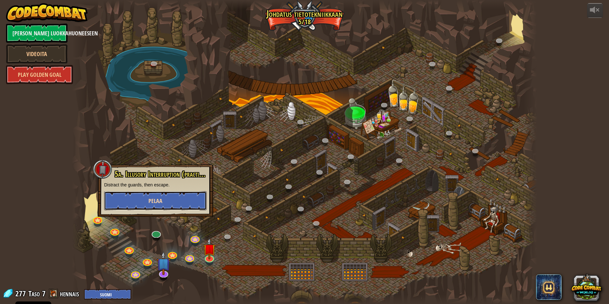
click at [160, 198] on span "Pelaa" at bounding box center [155, 201] width 14 height 8
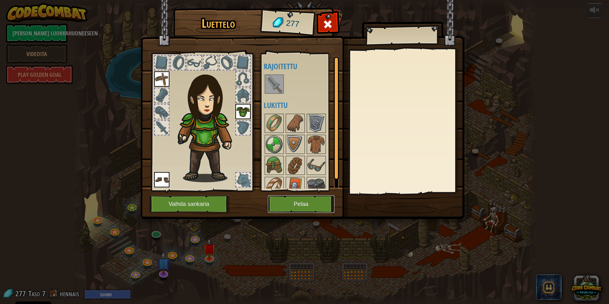
click at [282, 204] on button "Pelaa" at bounding box center [301, 204] width 67 height 18
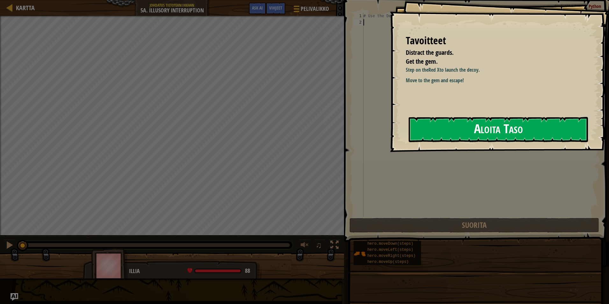
click at [439, 132] on button "Aloita Taso" at bounding box center [498, 129] width 179 height 25
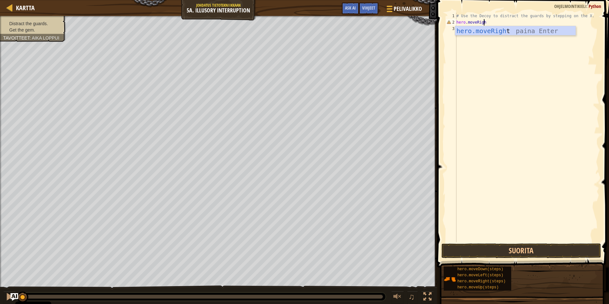
scroll to position [3, 2]
type textarea "hero.moveRight()"
type textarea "hero.moveDown()"
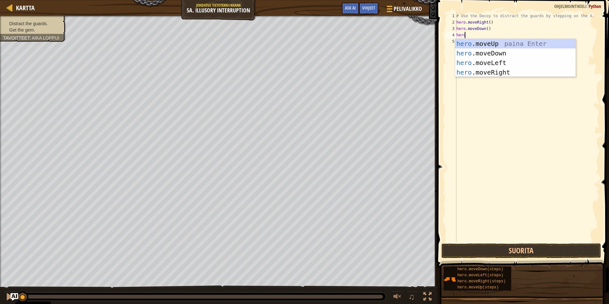
scroll to position [3, 0]
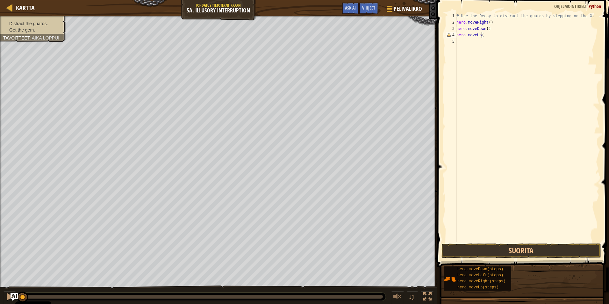
type textarea "hero.moveUp()"
type textarea "hero.moveRight(3)"
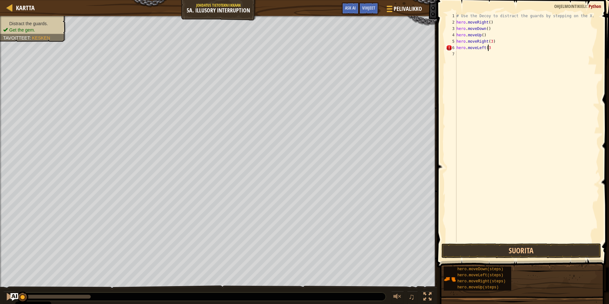
type textarea "hero.moveLeft(3)"
type textarea "hero.moveDown(2)"
click at [525, 250] on button "Suorita" at bounding box center [522, 250] width 160 height 15
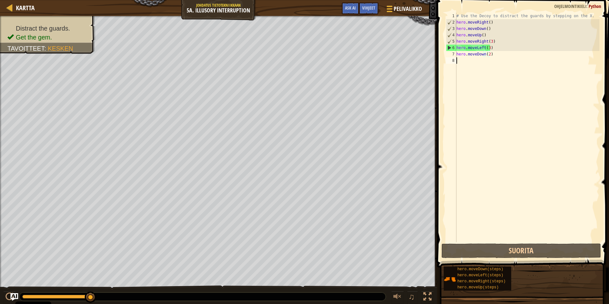
click at [495, 61] on div "# Use the Decoy to distract the guards by stepping on the X. hero . moveRight (…" at bounding box center [527, 134] width 144 height 242
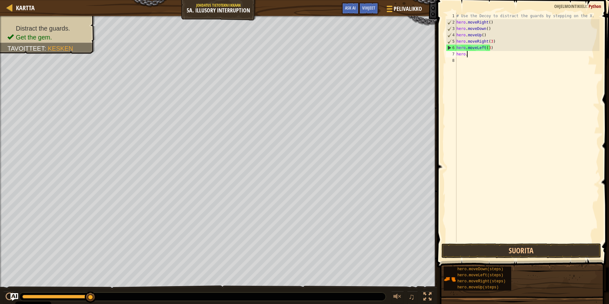
type textarea "h"
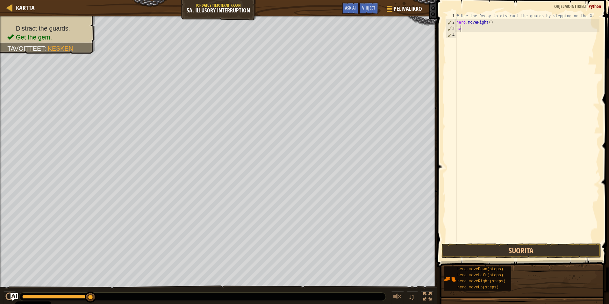
type textarea "h"
click at [372, 4] on div "Vihjeet" at bounding box center [368, 9] width 19 height 12
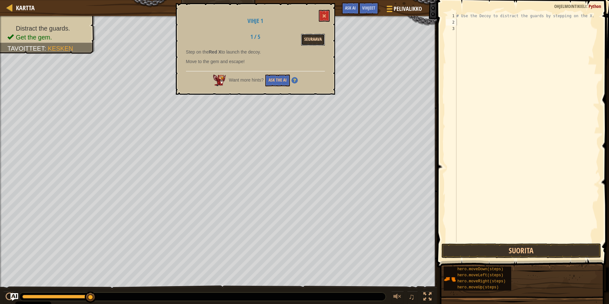
click at [319, 39] on button "Seuraava" at bounding box center [313, 40] width 24 height 12
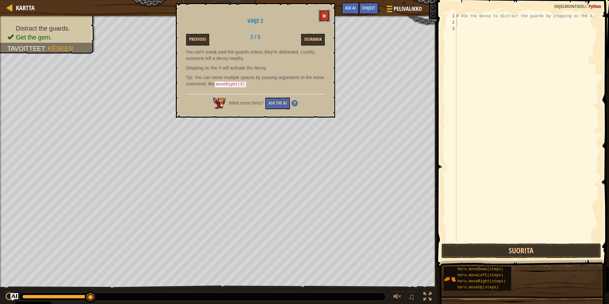
click at [325, 16] on span at bounding box center [324, 16] width 4 height 4
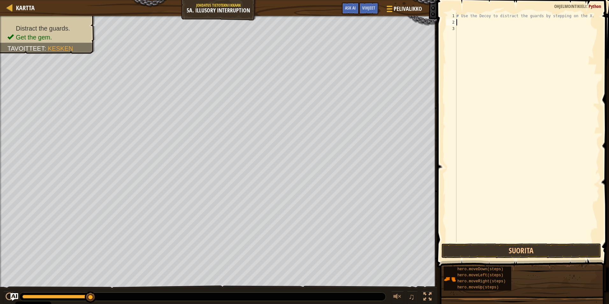
click at [461, 21] on div "# Use the Decoy to distract the guards by stepping on the X." at bounding box center [527, 134] width 144 height 242
type textarea "hero.moveRight()"
type textarea "hero.moveDown(2)"
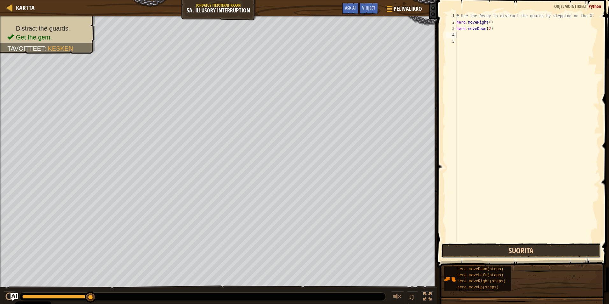
click at [499, 252] on button "Suorita" at bounding box center [522, 250] width 160 height 15
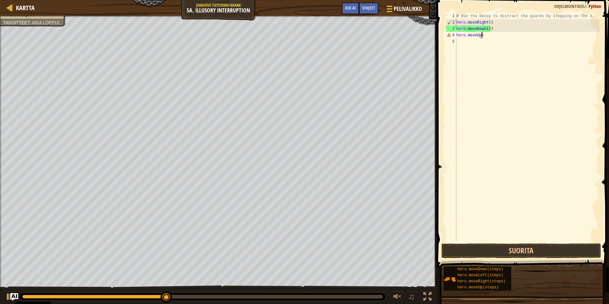
scroll to position [3, 2]
type textarea "hero.moveUp(2)"
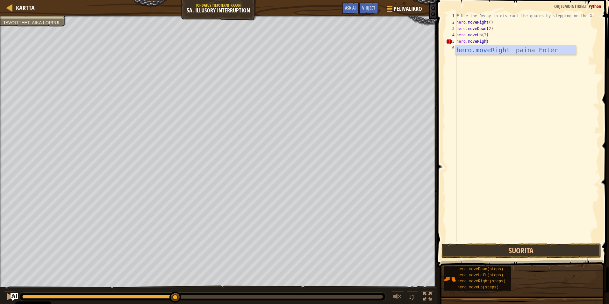
scroll to position [3, 2]
type textarea "hero.moveRight(3)"
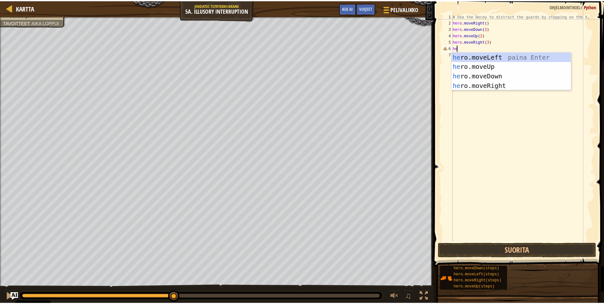
scroll to position [3, 0]
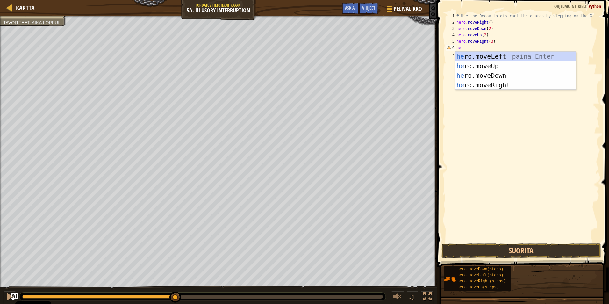
type textarea "h"
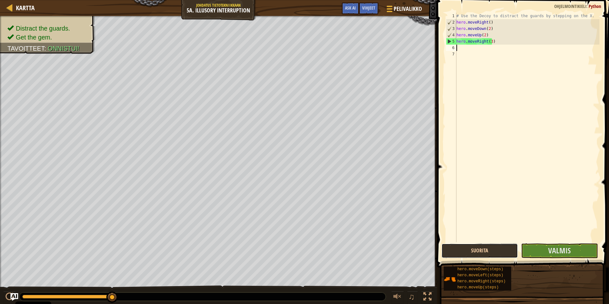
click at [508, 250] on button "Suorita" at bounding box center [480, 250] width 76 height 15
click at [559, 252] on span "Valmis" at bounding box center [559, 250] width 23 height 10
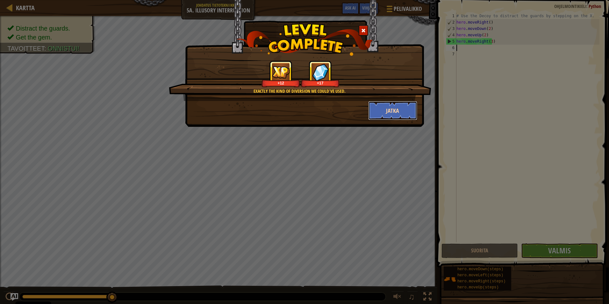
click at [393, 111] on button "Jatka" at bounding box center [392, 110] width 49 height 19
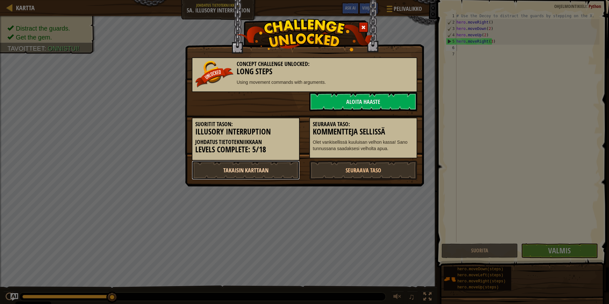
click at [264, 170] on link "Takaisin karttaan" at bounding box center [246, 170] width 108 height 19
select select "fi"
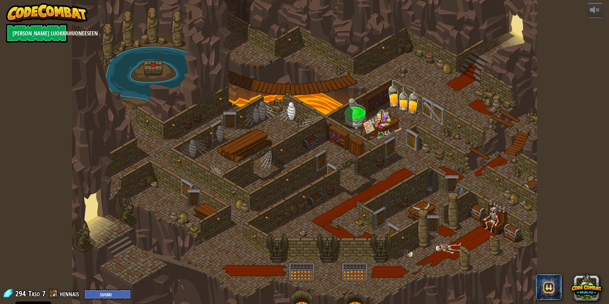
select select "fi"
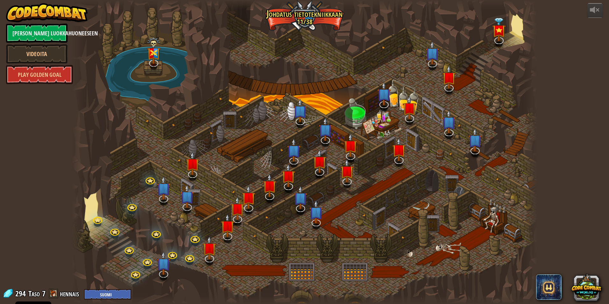
select select "fi"
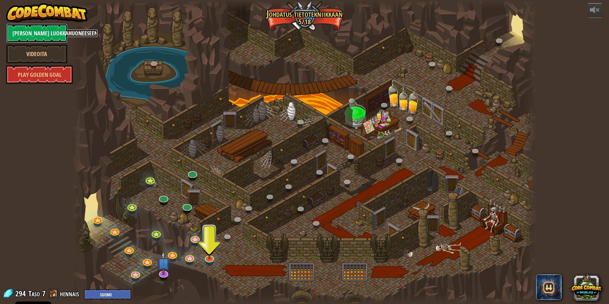
click at [47, 32] on link "[PERSON_NAME] luokkahuoneeseen" at bounding box center [36, 33] width 61 height 19
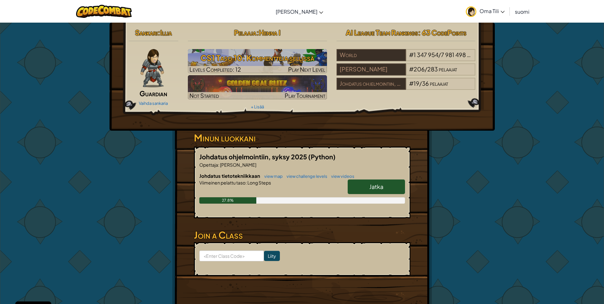
click at [380, 186] on span "Jatka" at bounding box center [377, 186] width 14 height 7
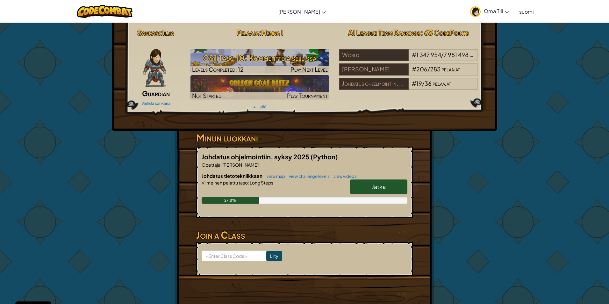
select select "fi"
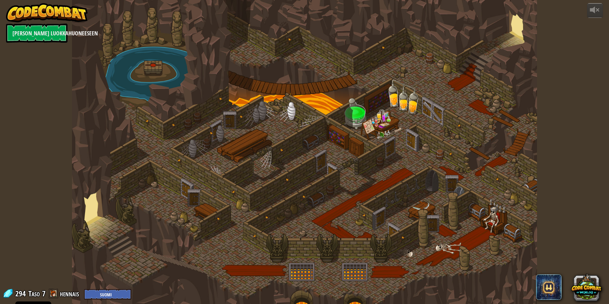
select select "fi"
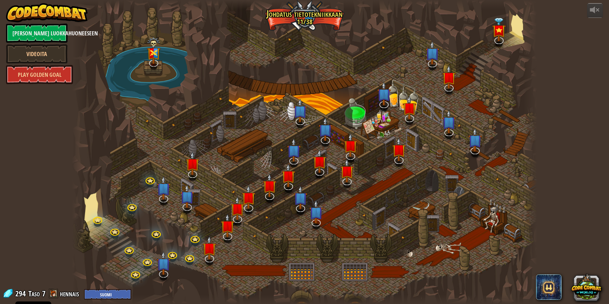
select select "fi"
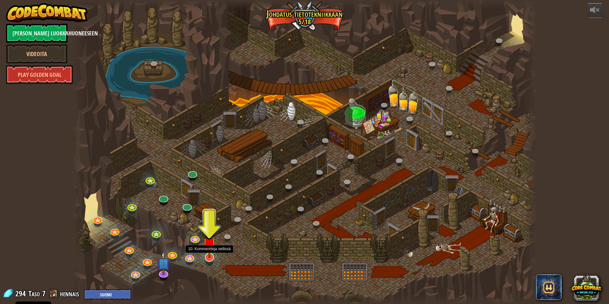
click at [208, 255] on img at bounding box center [209, 243] width 12 height 29
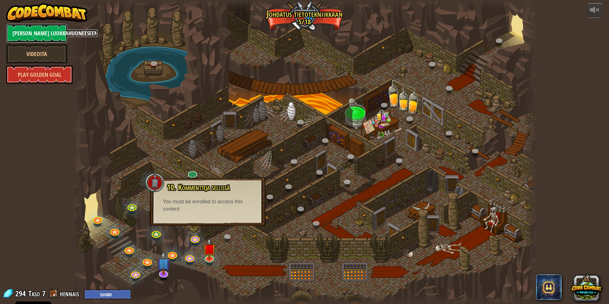
click at [39, 32] on link "[PERSON_NAME] luokkahuoneeseen" at bounding box center [36, 33] width 61 height 19
